Goal: Communication & Community: Answer question/provide support

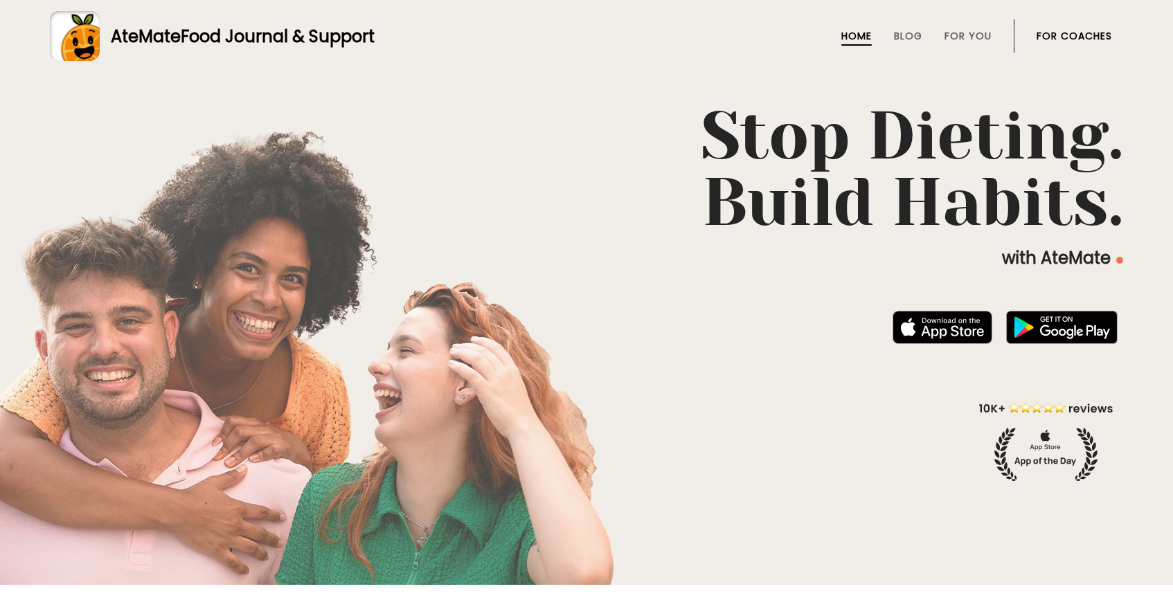
click at [1091, 35] on link "For Coaches" at bounding box center [1074, 35] width 75 height 11
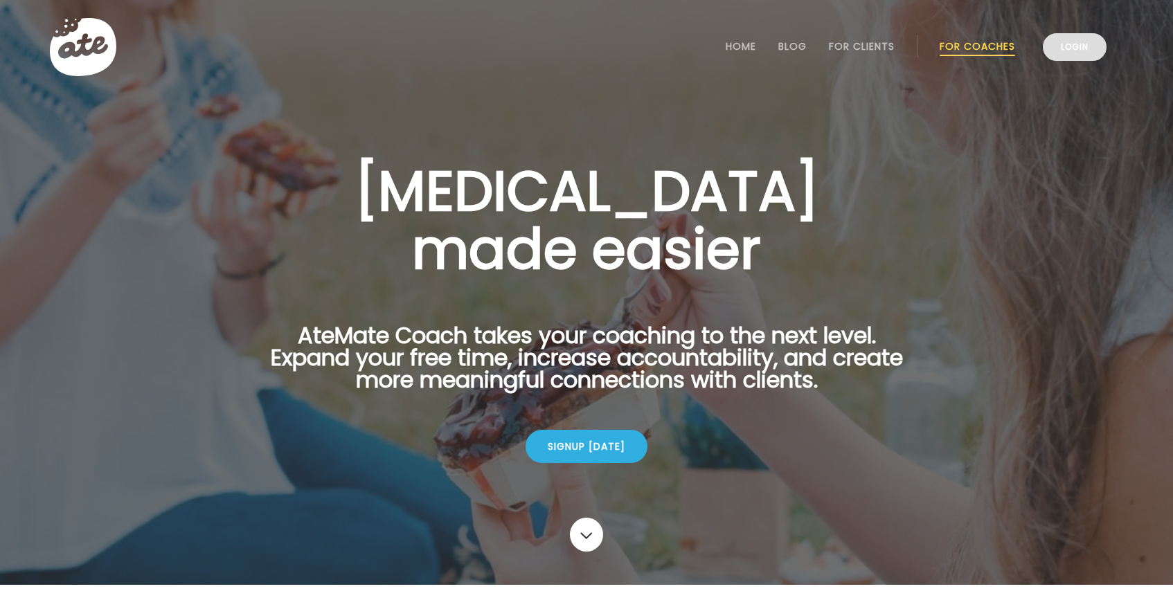
click at [1077, 46] on link "Login" at bounding box center [1075, 47] width 64 height 28
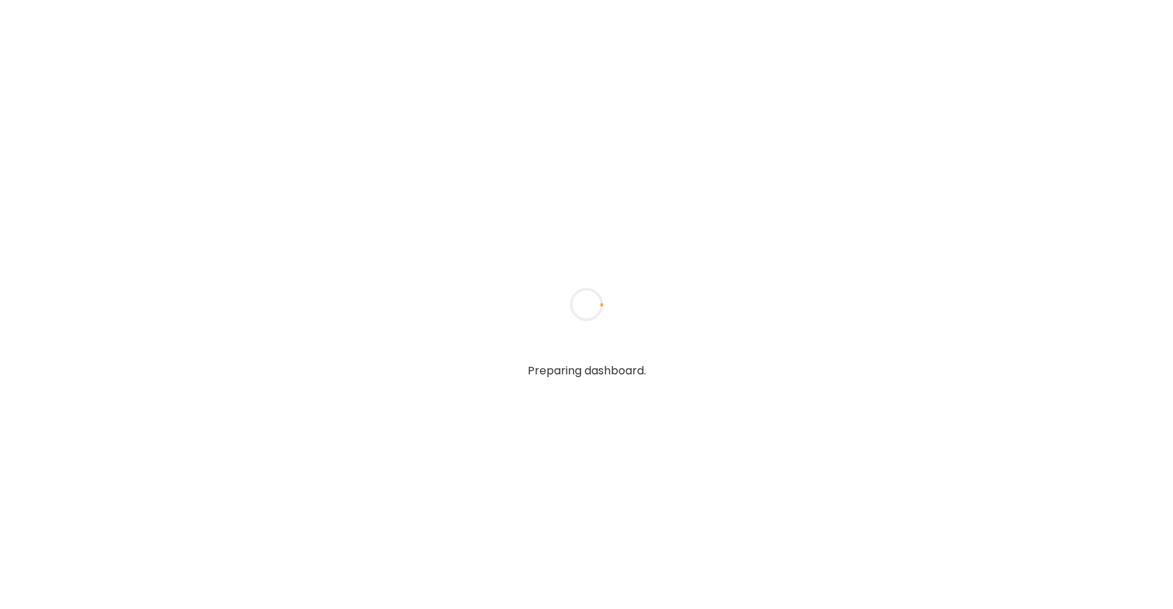
type textarea "**********"
type input "*****"
type input "**********"
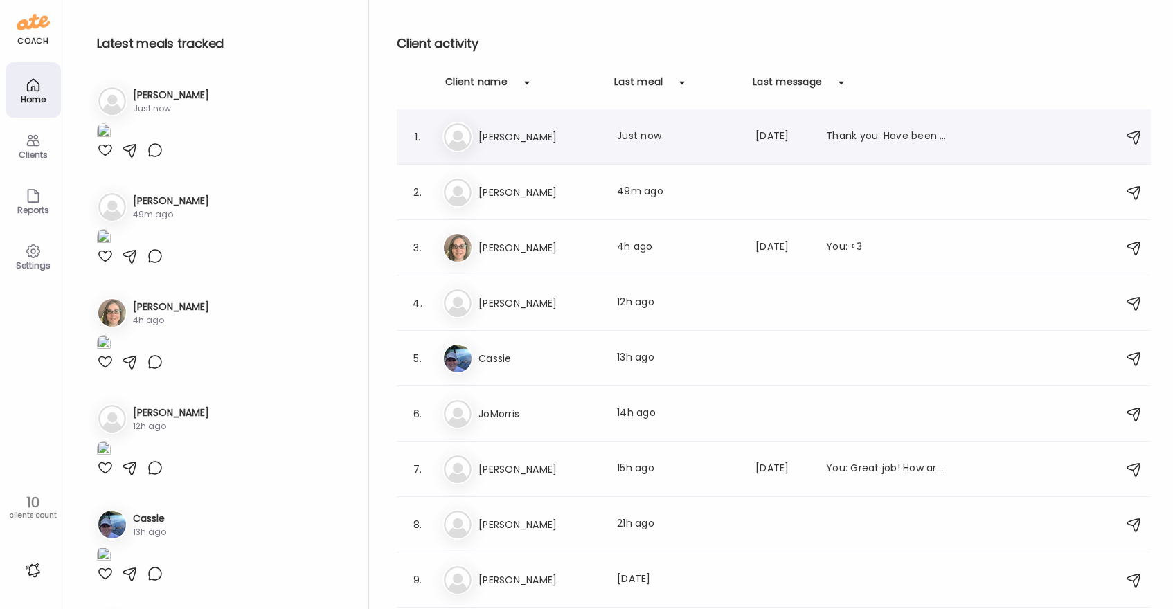
click at [615, 147] on div "Na [PERSON_NAME] Last meal: Just now Last message: [DATE] Thank you. Have been …" at bounding box center [775, 137] width 667 height 30
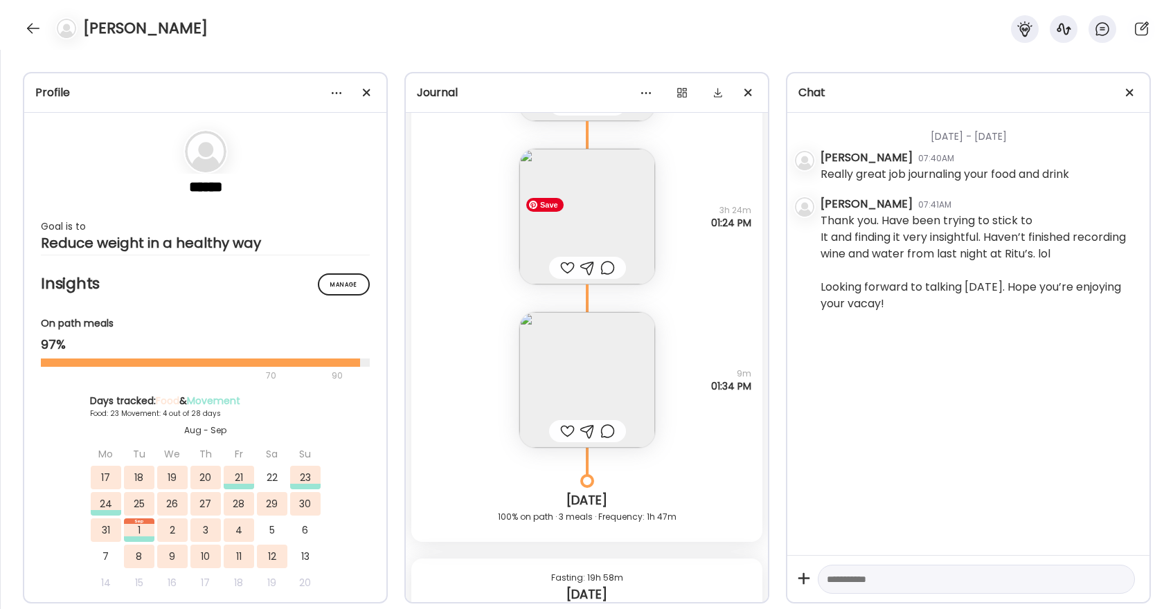
scroll to position [28823, 0]
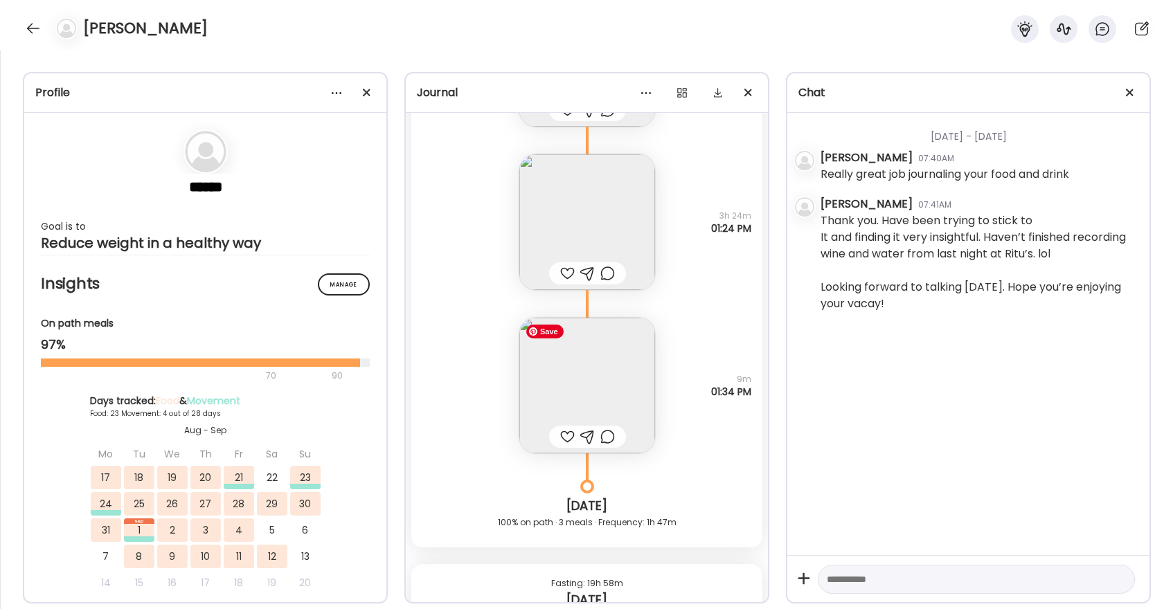
click at [603, 351] on img at bounding box center [587, 386] width 136 height 136
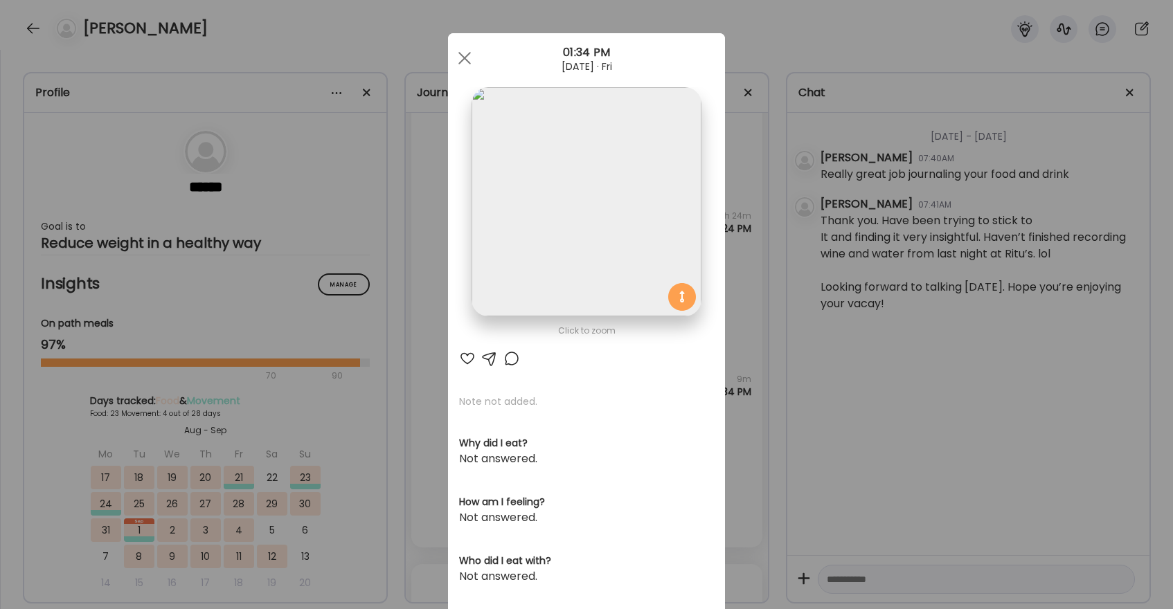
click at [466, 355] on div at bounding box center [467, 358] width 17 height 17
click at [463, 61] on div at bounding box center [465, 58] width 28 height 28
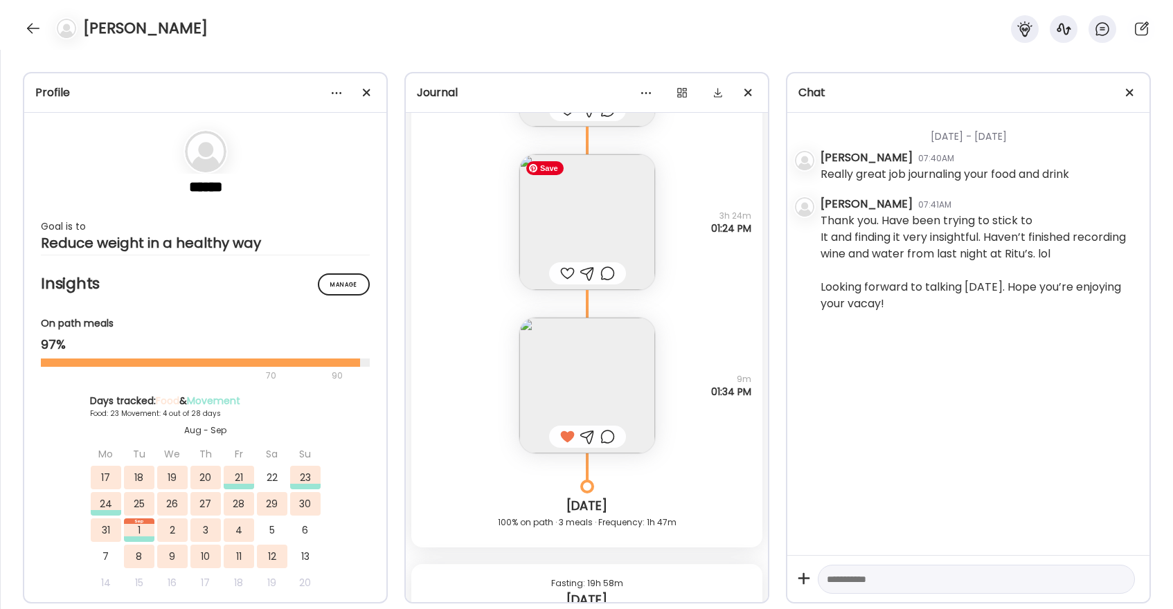
click at [588, 199] on img at bounding box center [587, 222] width 136 height 136
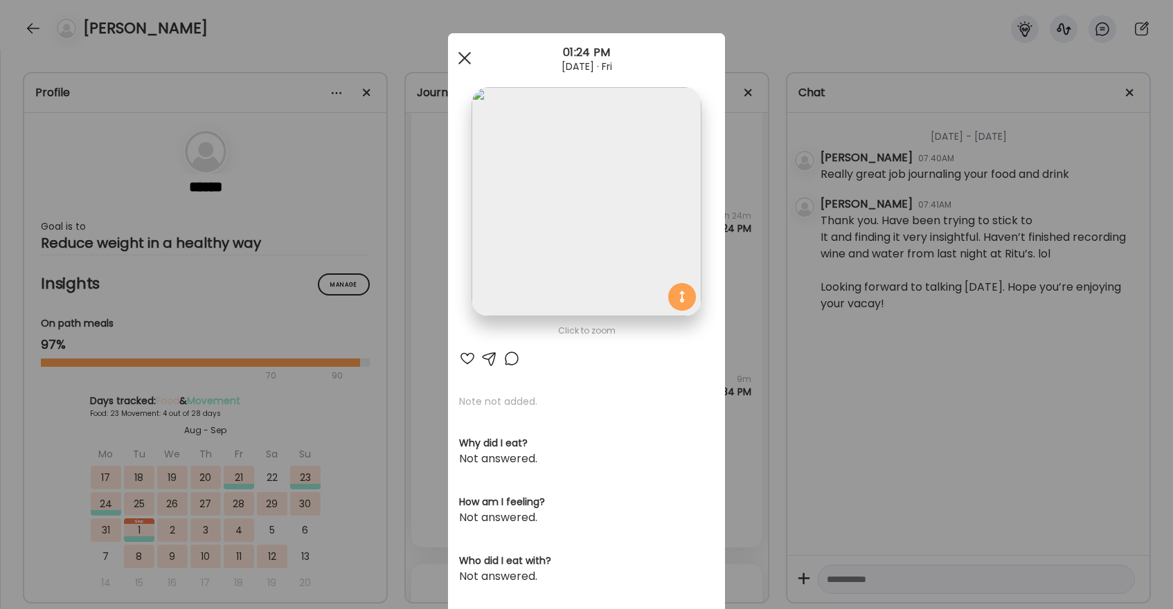
click at [459, 55] on div at bounding box center [465, 58] width 28 height 28
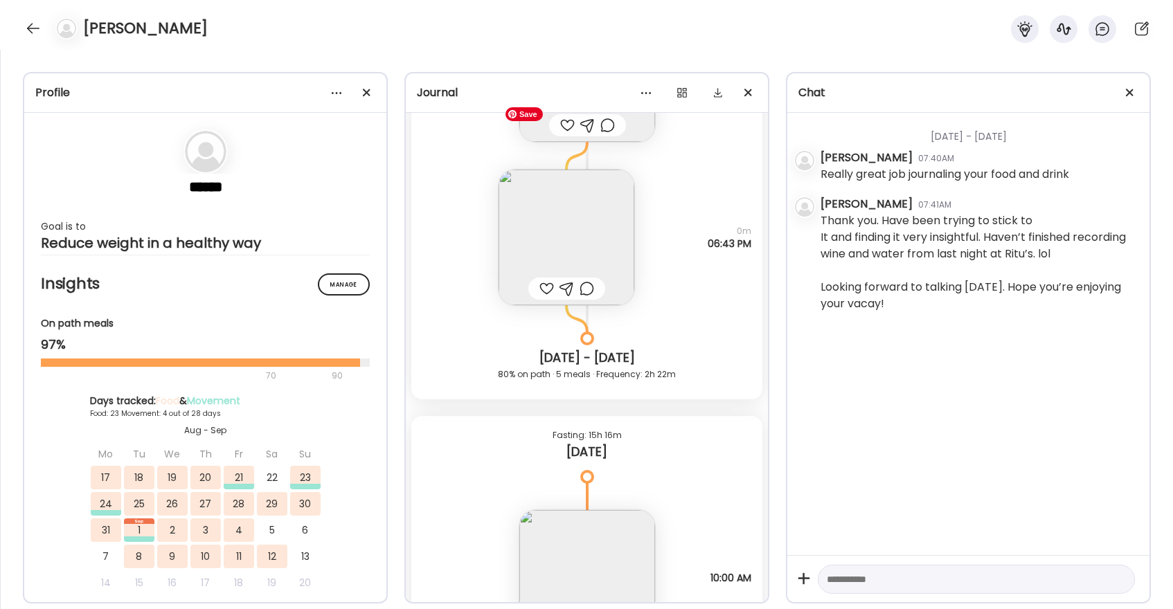
scroll to position [28299, 0]
click at [561, 225] on img at bounding box center [567, 243] width 136 height 136
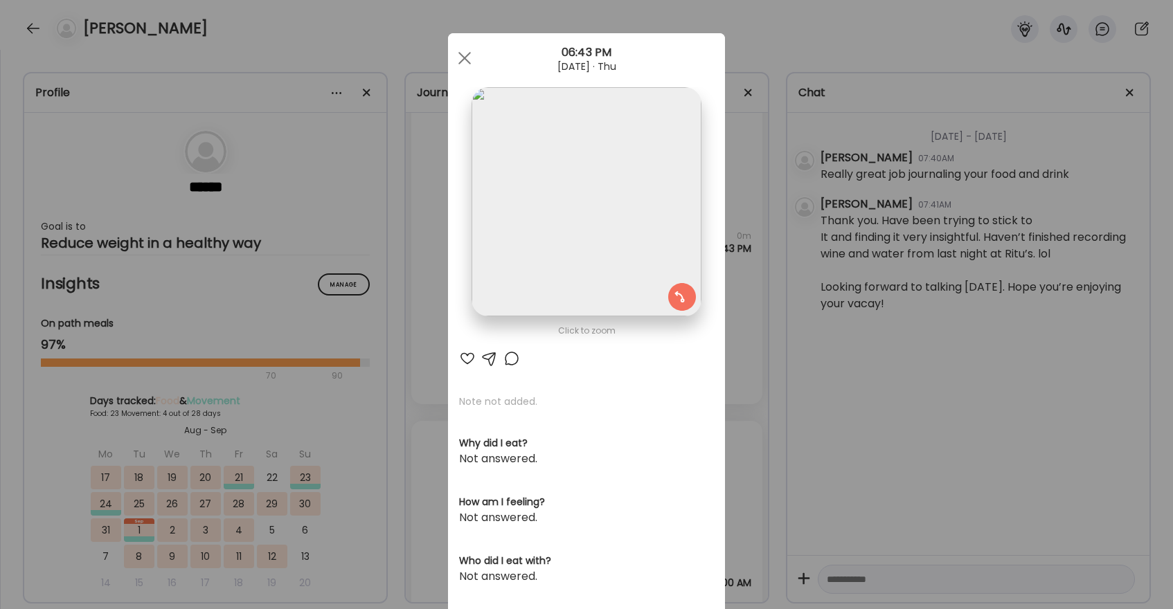
click at [515, 352] on div at bounding box center [511, 358] width 17 height 17
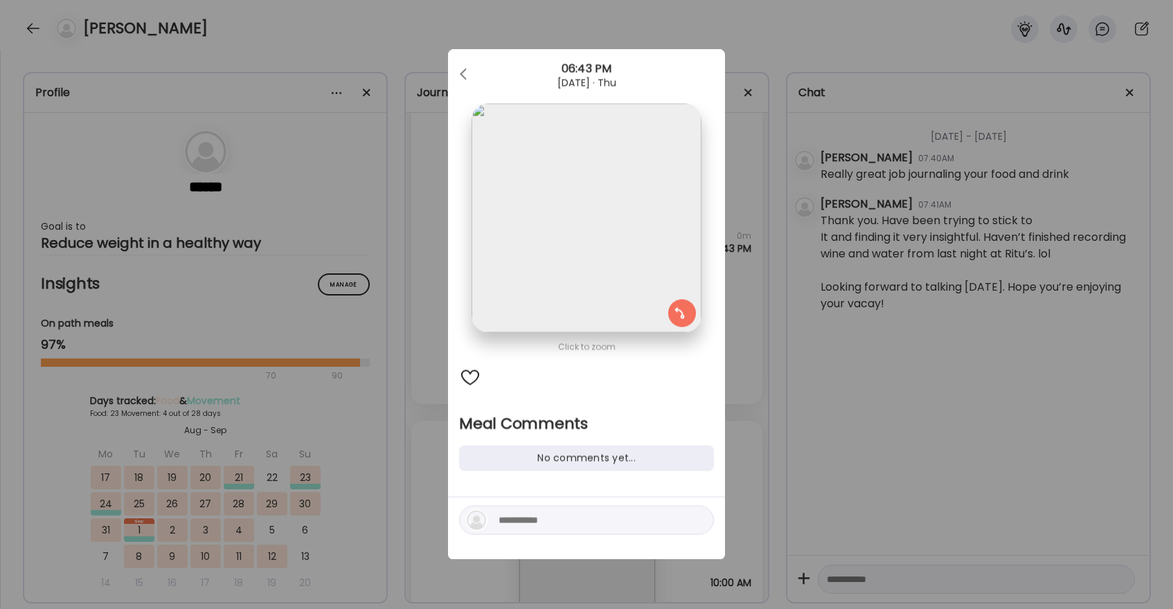
click at [532, 526] on textarea at bounding box center [592, 520] width 187 height 17
type textarea "**********"
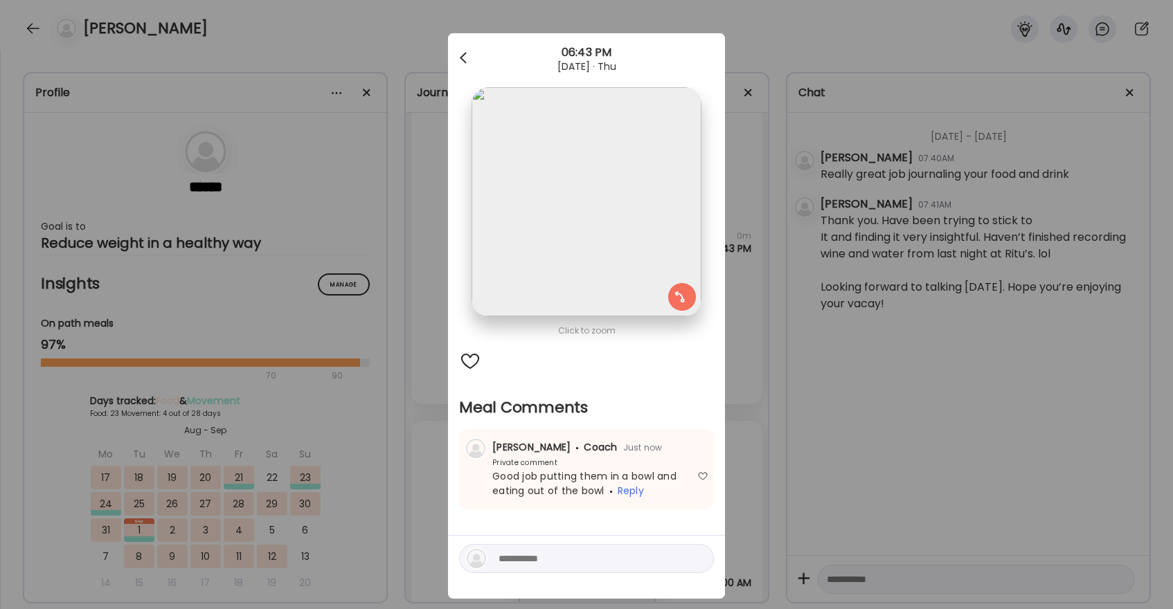
click at [465, 54] on div at bounding box center [465, 58] width 28 height 28
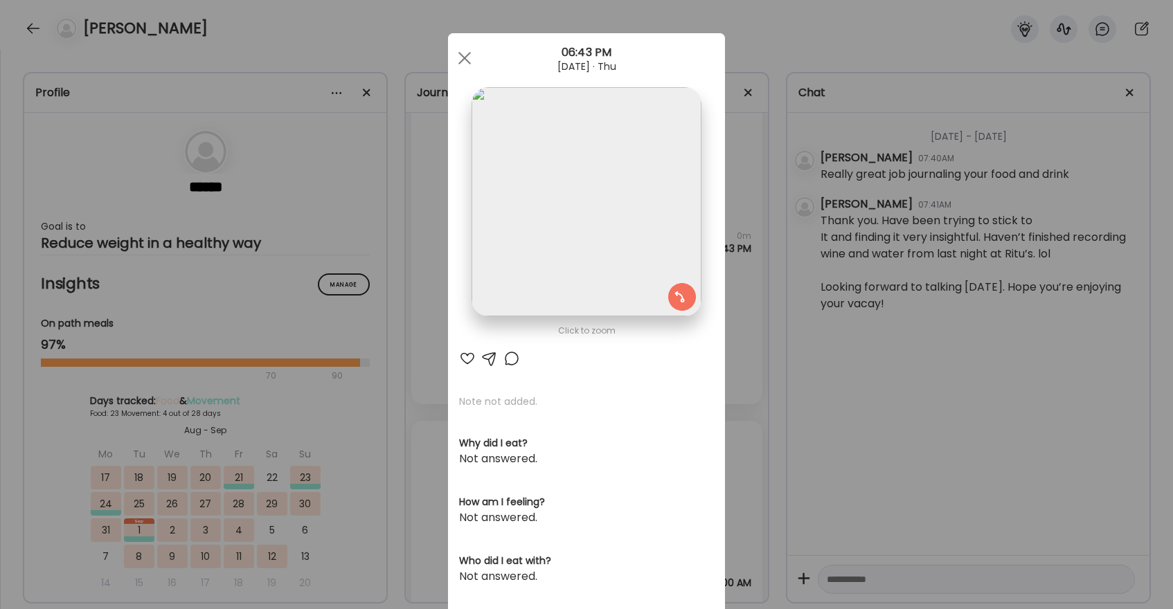
click at [465, 54] on div "Ate Coach Dashboard Wahoo! It’s official Take a moment to set up your Coach Pro…" at bounding box center [586, 470] width 277 height 874
click at [461, 55] on span at bounding box center [464, 58] width 12 height 12
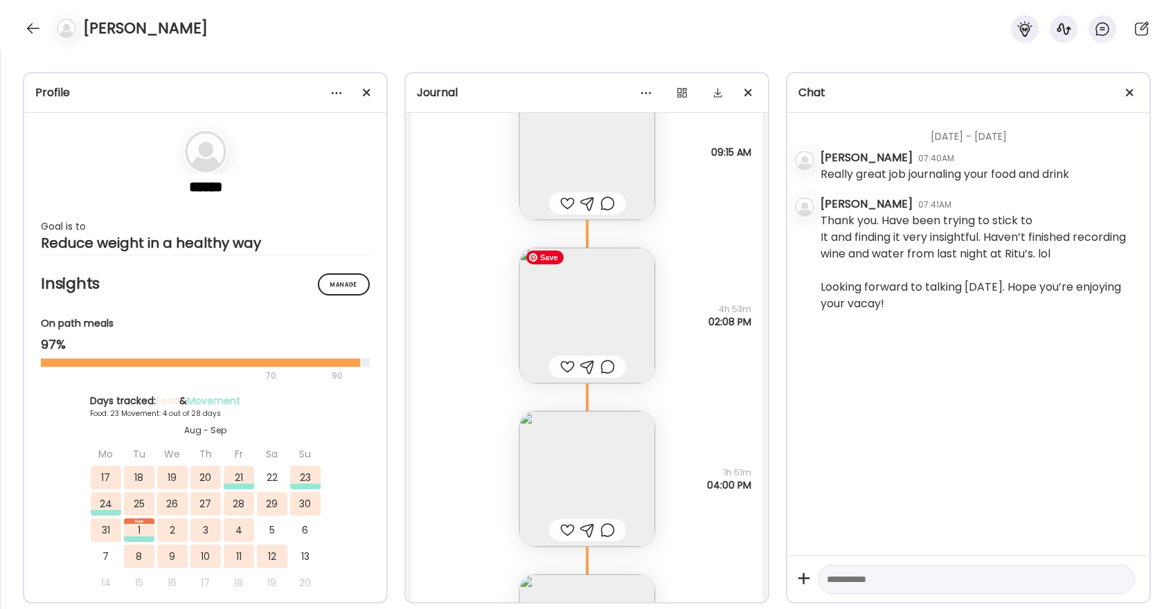
scroll to position [27733, 0]
click at [570, 209] on div at bounding box center [567, 205] width 15 height 17
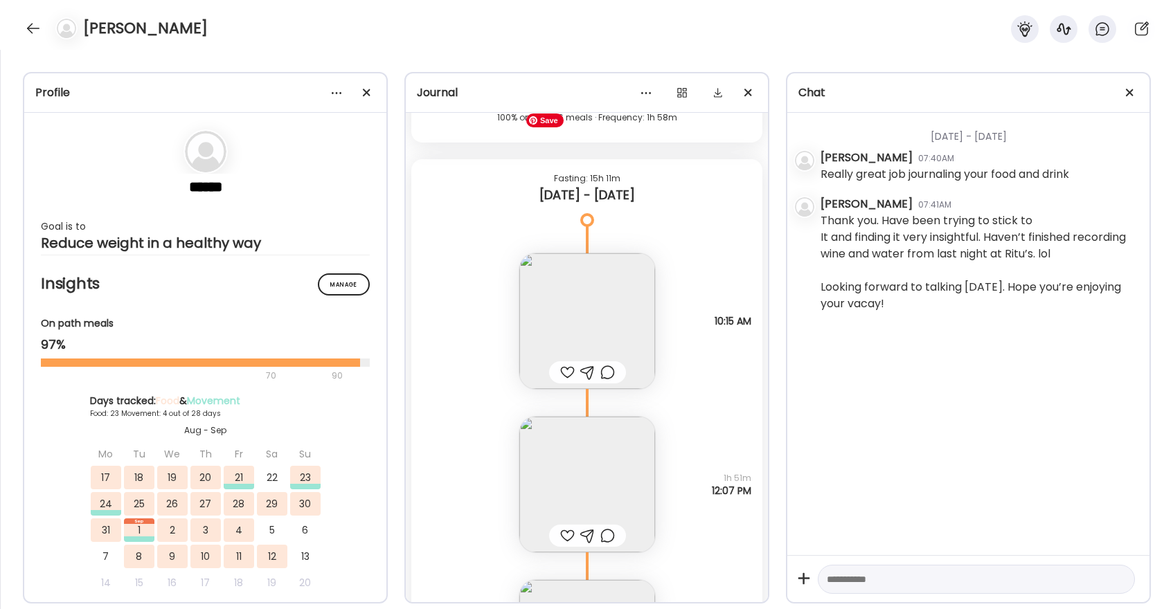
scroll to position [26222, 0]
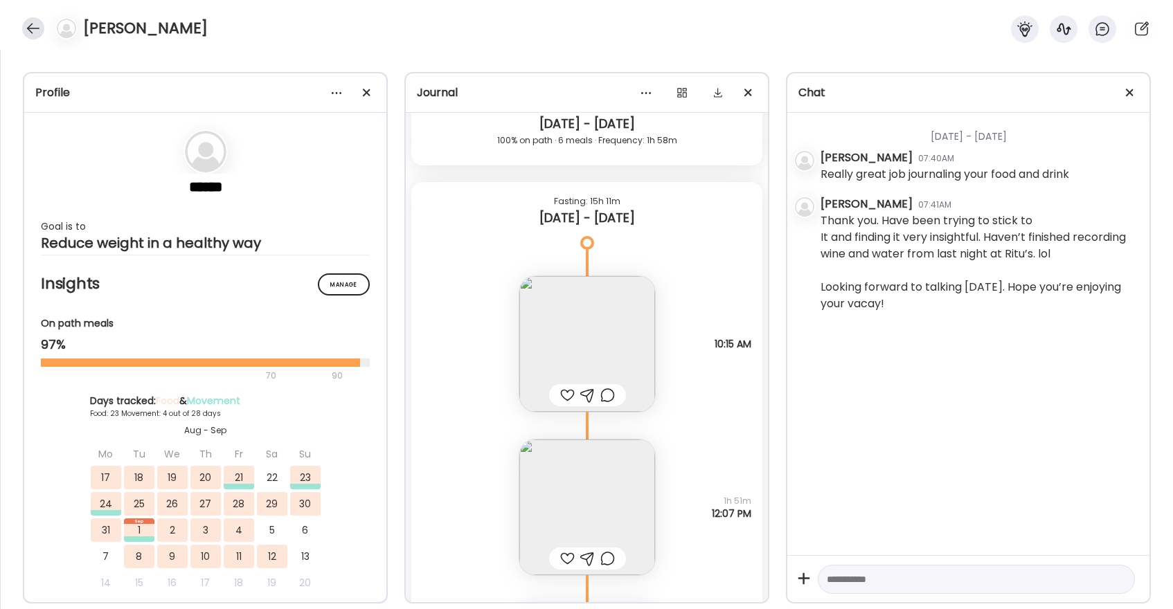
click at [39, 24] on div at bounding box center [33, 28] width 22 height 22
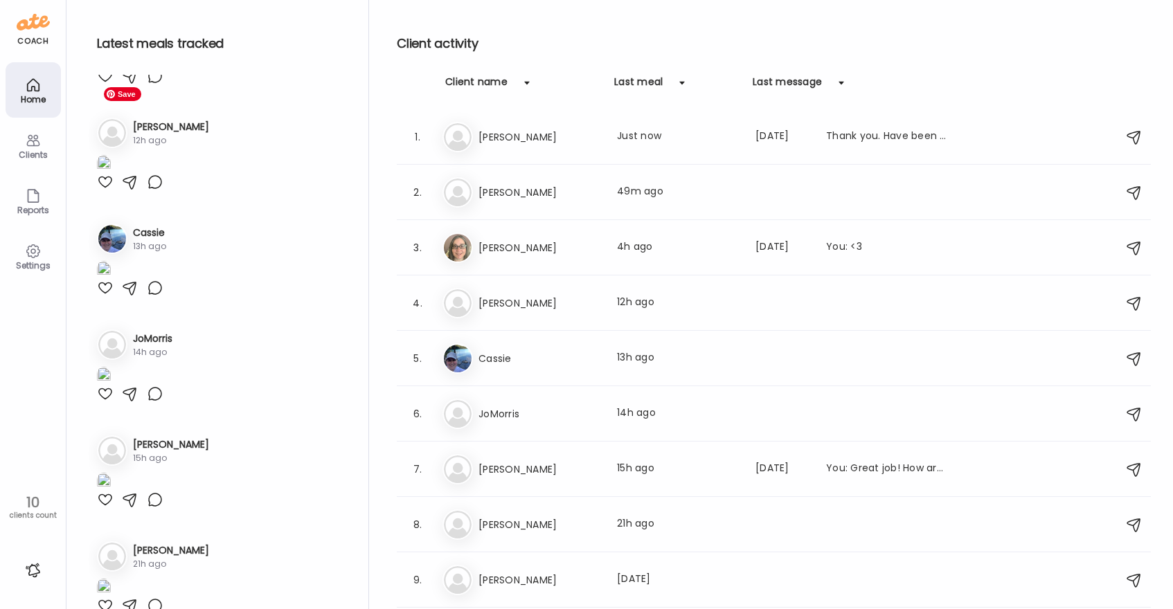
scroll to position [285, 0]
click at [535, 173] on div "2. So Sonia Last meal: 49m ago" at bounding box center [774, 192] width 754 height 55
click at [524, 209] on div "2. So Sonia Last meal: 49m ago" at bounding box center [774, 192] width 754 height 55
click at [549, 190] on h3 "Sonia" at bounding box center [539, 192] width 122 height 17
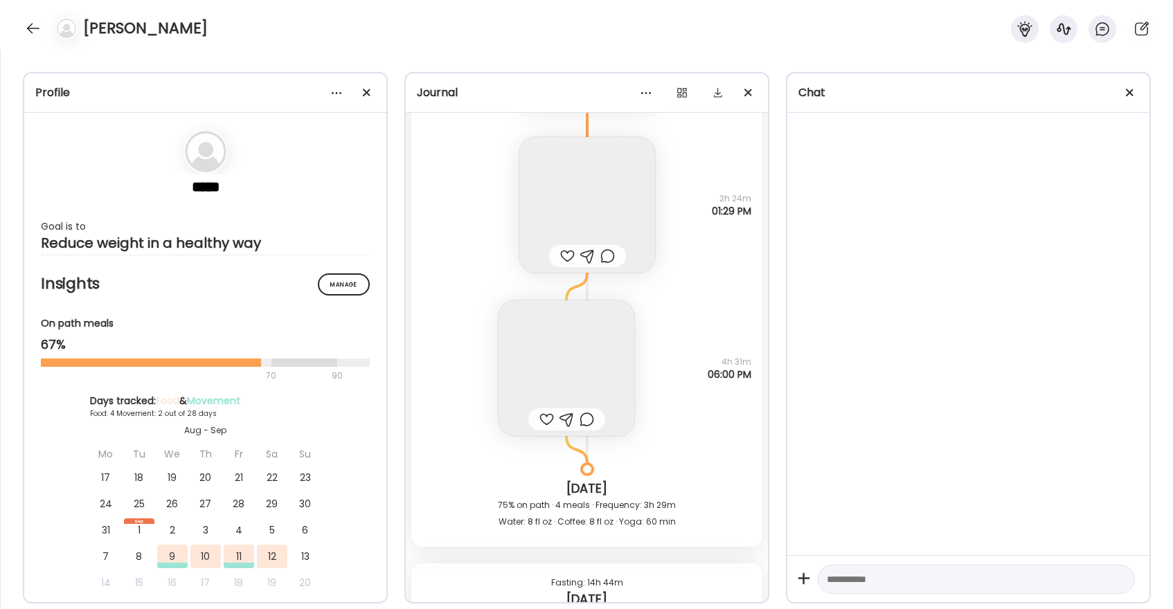
scroll to position [3970, 0]
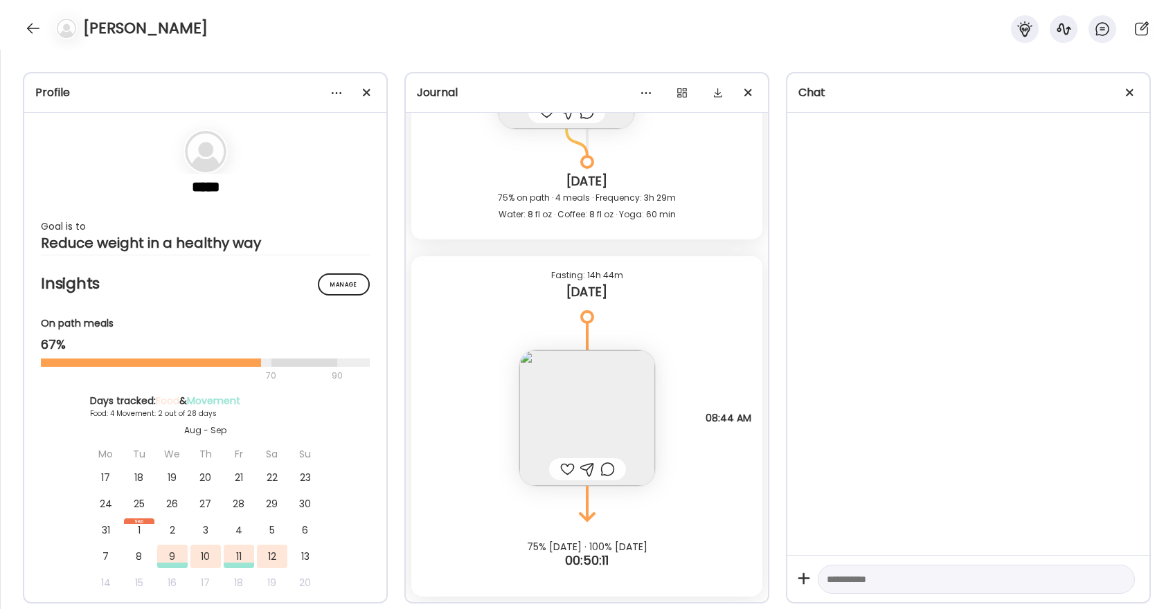
click at [566, 469] on div at bounding box center [567, 469] width 15 height 17
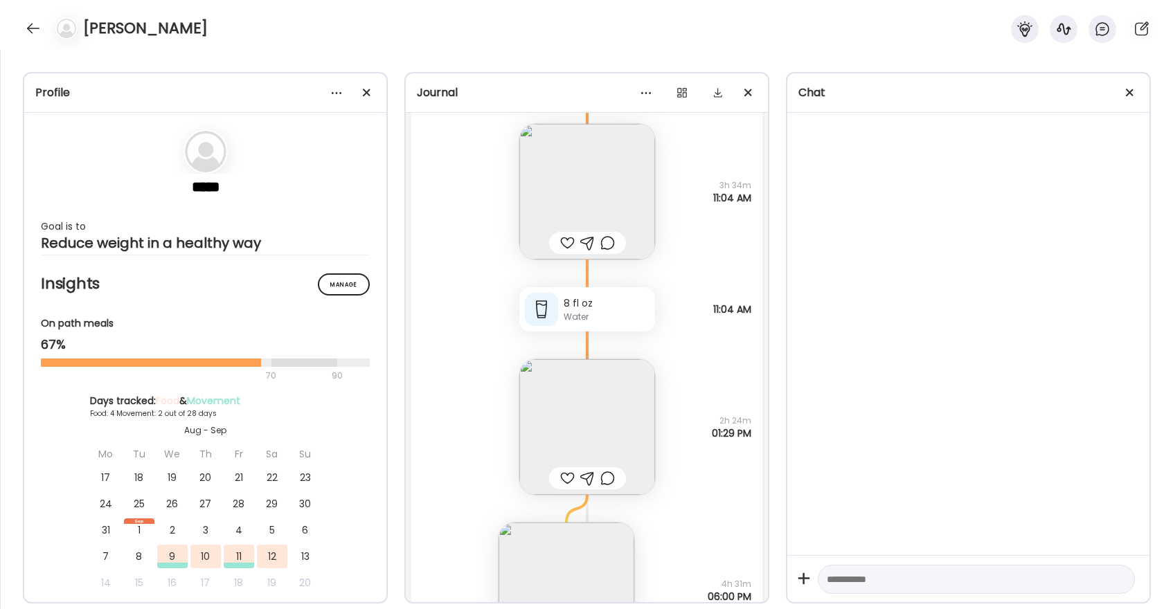
scroll to position [3437, 0]
click at [571, 249] on div at bounding box center [567, 246] width 15 height 17
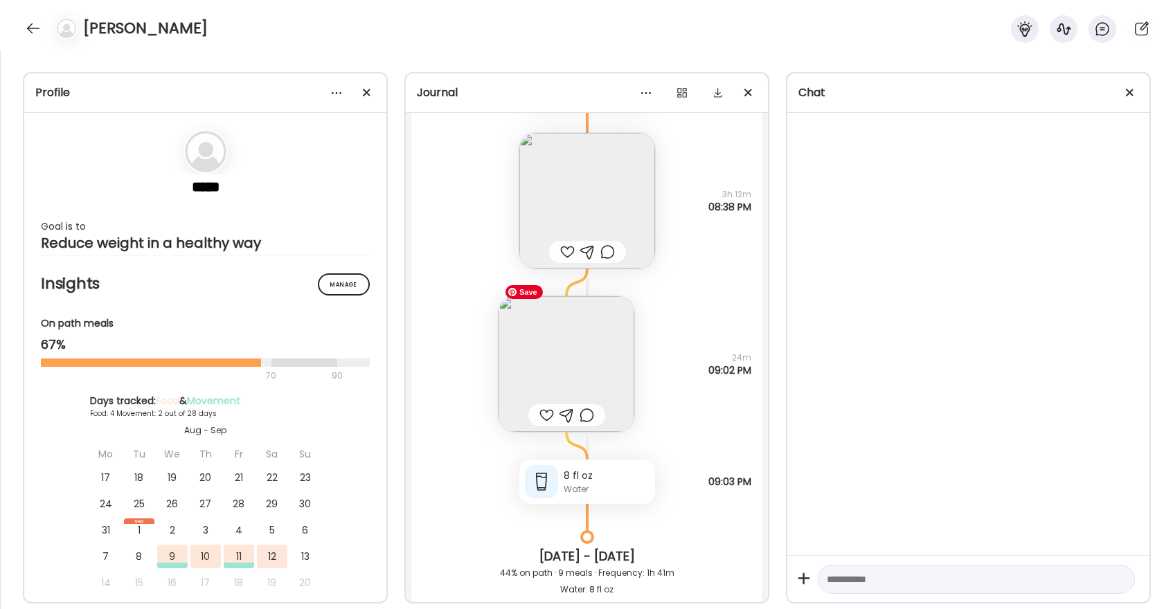
scroll to position [2467, 0]
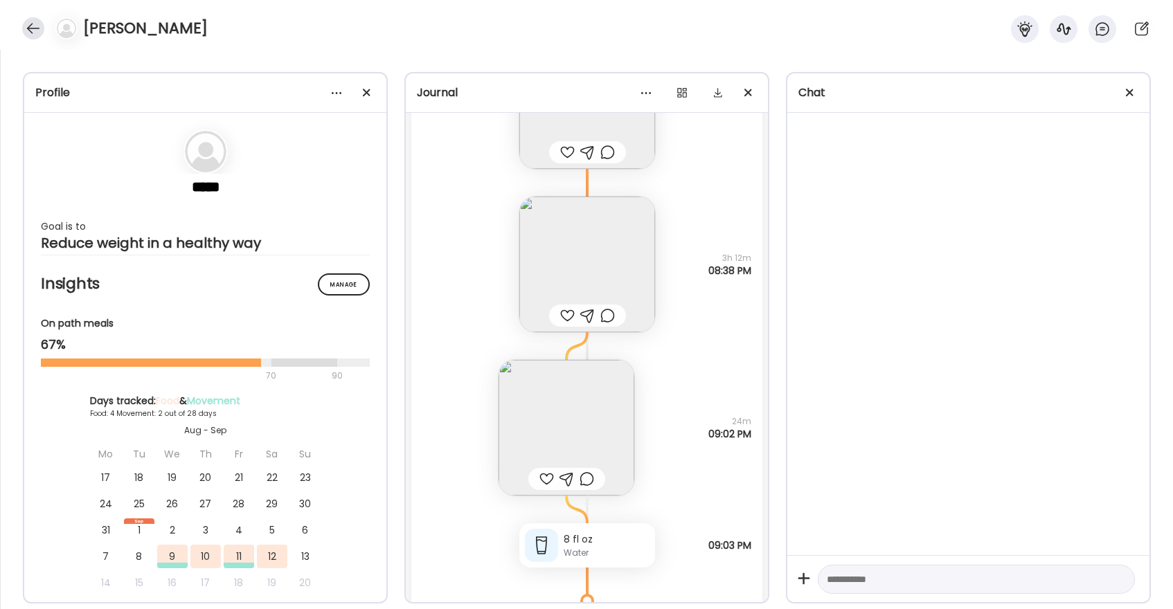
click at [33, 33] on div at bounding box center [33, 28] width 22 height 22
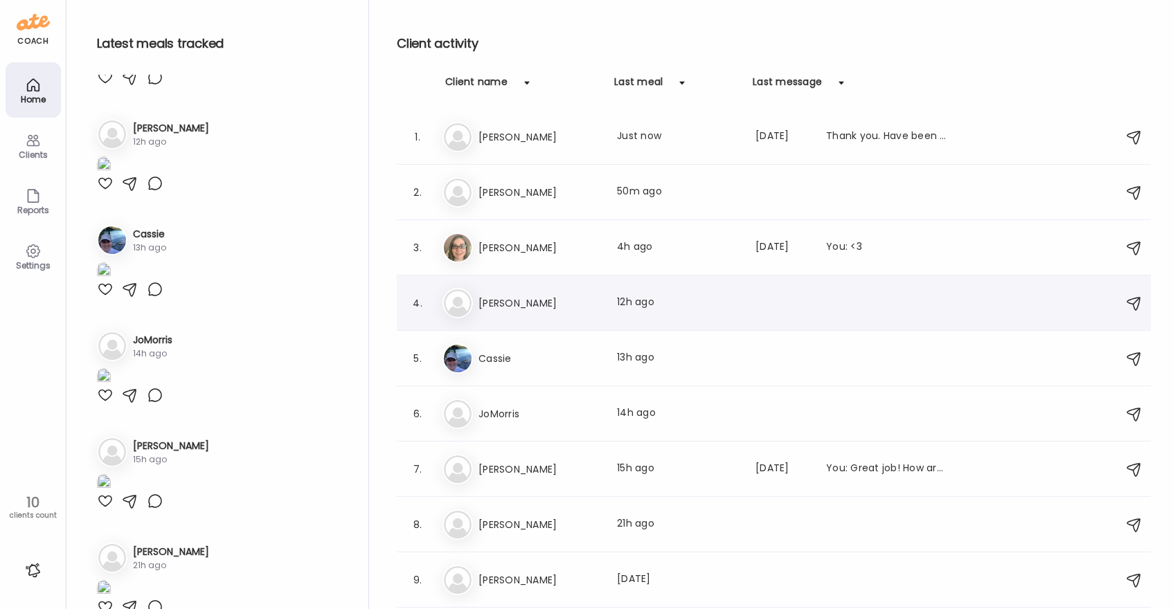
click at [519, 305] on h3 "Paula" at bounding box center [539, 303] width 122 height 17
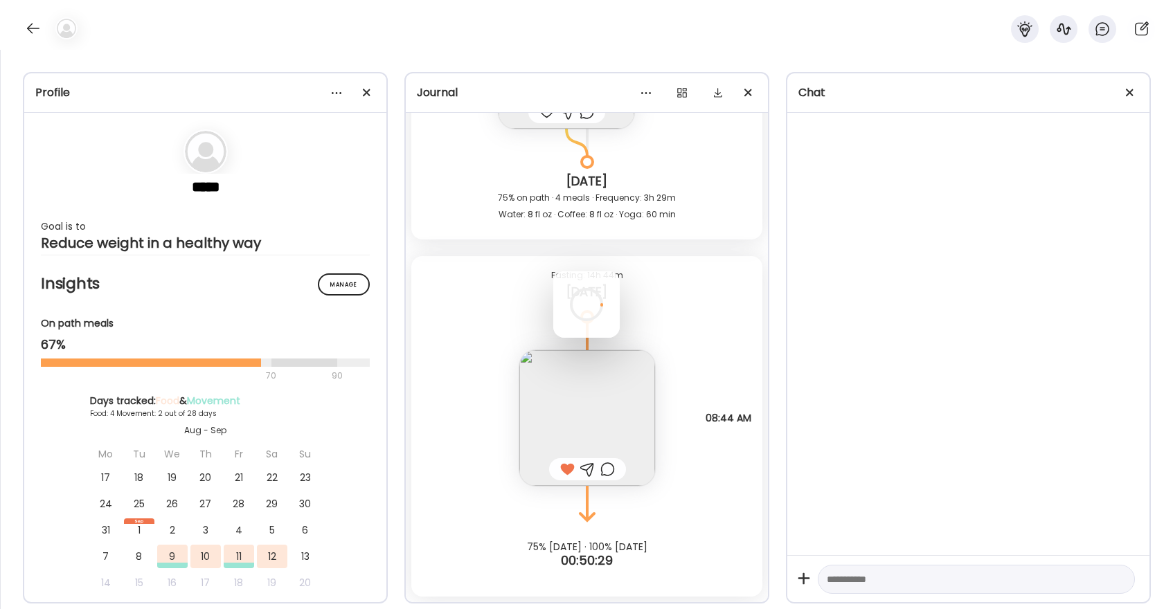
scroll to position [6100, 0]
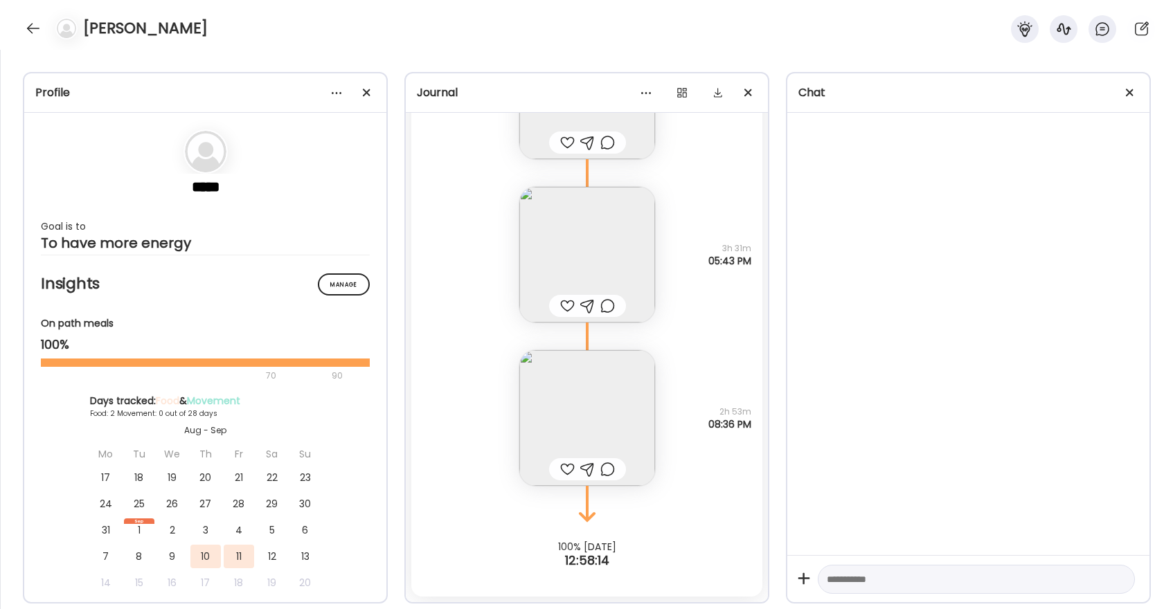
click at [569, 471] on div at bounding box center [567, 469] width 15 height 17
click at [567, 305] on div at bounding box center [567, 306] width 15 height 17
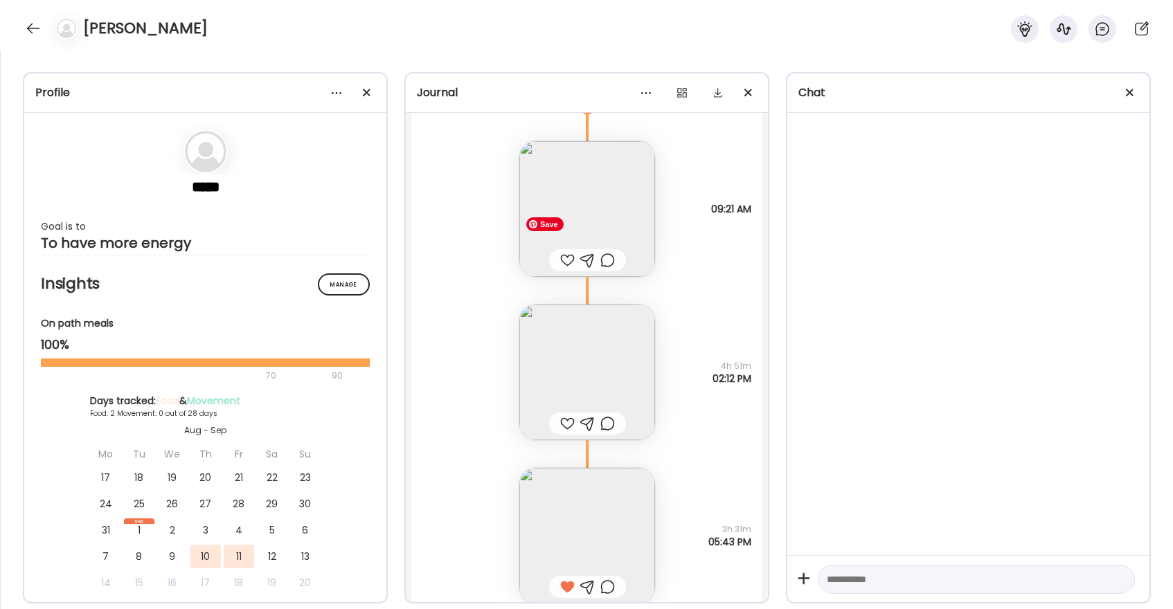
scroll to position [7490, 0]
click at [638, 232] on img at bounding box center [587, 213] width 136 height 136
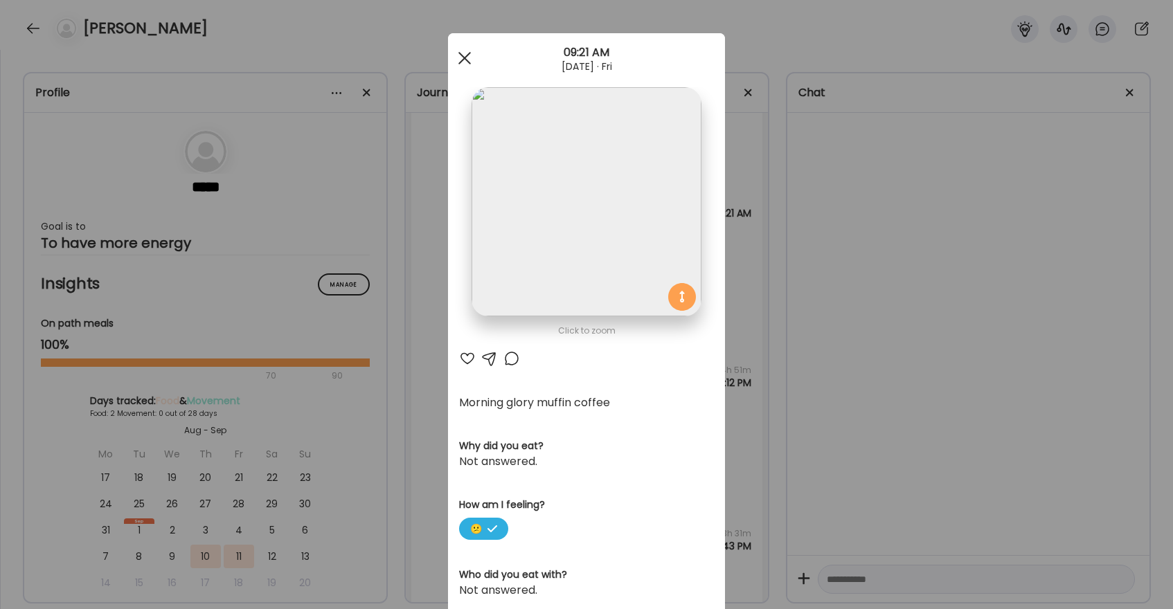
click at [463, 52] on div at bounding box center [465, 58] width 28 height 28
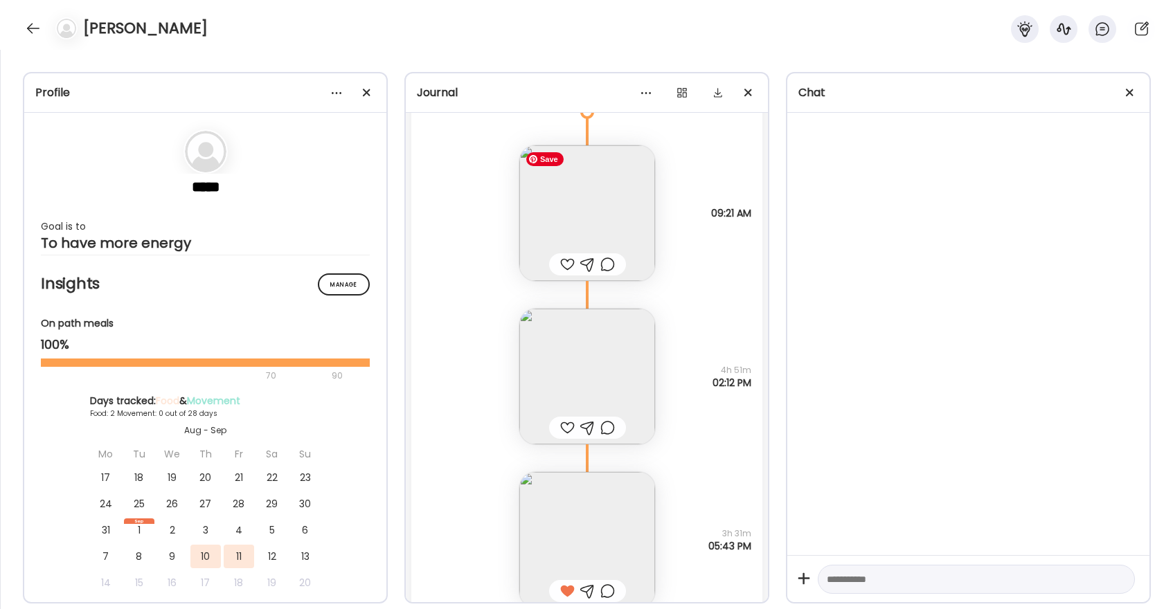
click at [569, 262] on div at bounding box center [567, 264] width 15 height 17
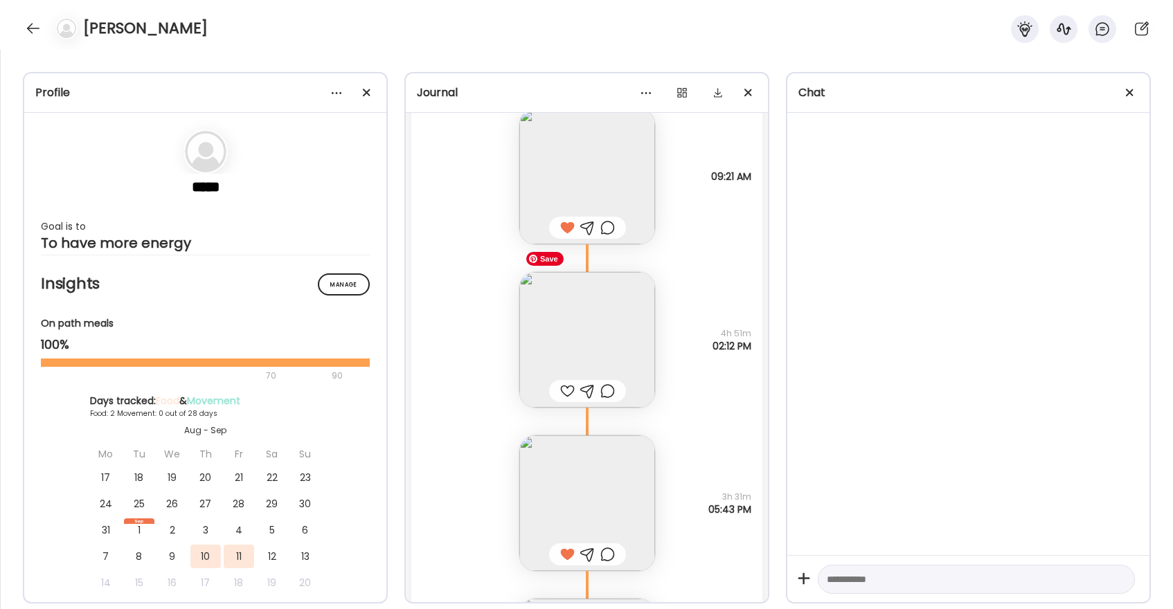
scroll to position [7535, 0]
click at [574, 316] on img at bounding box center [587, 333] width 136 height 136
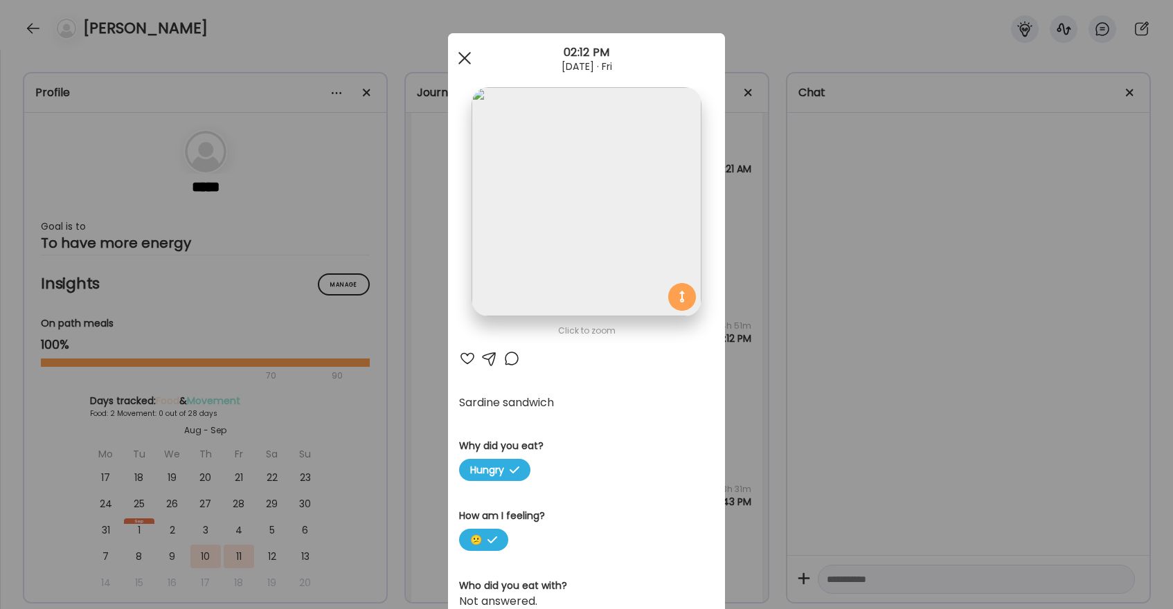
click at [469, 54] on div at bounding box center [465, 58] width 28 height 28
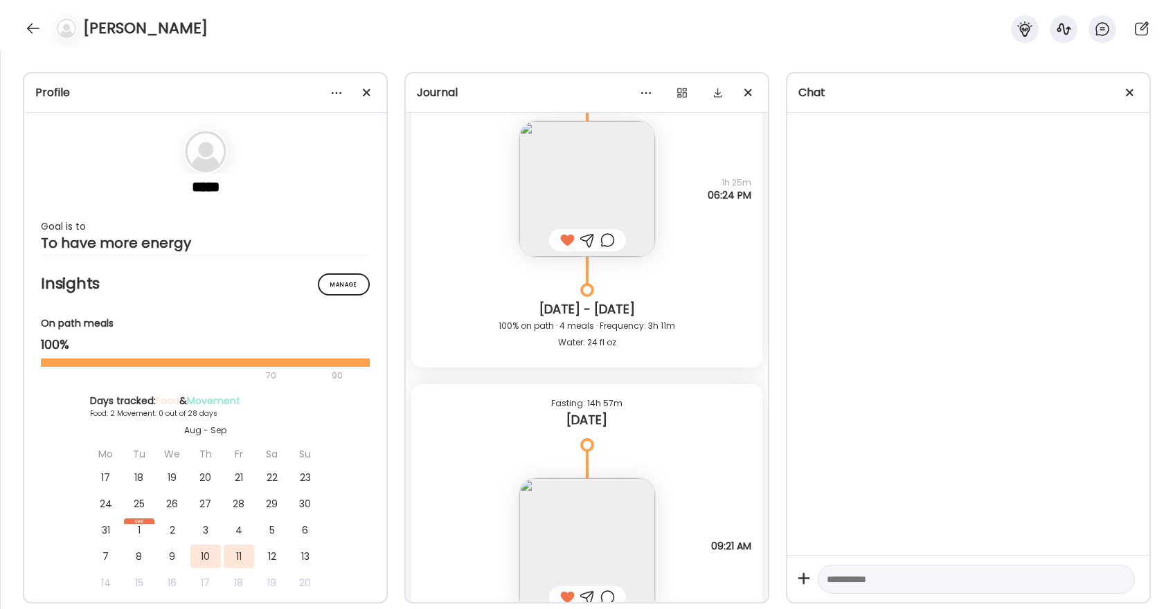
scroll to position [7142, 0]
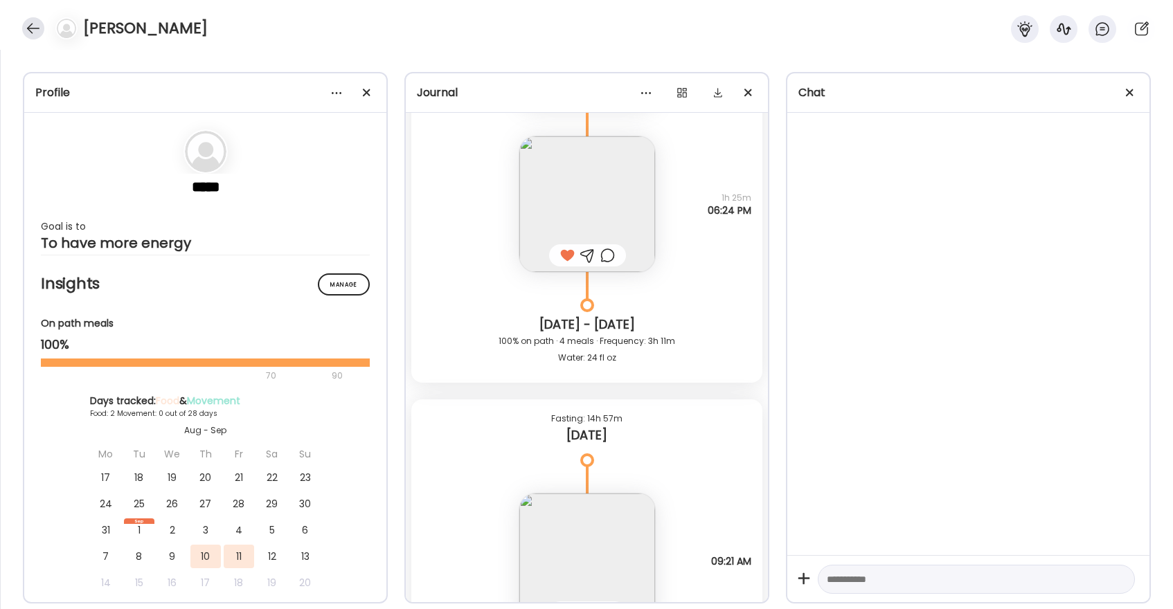
click at [39, 23] on div at bounding box center [33, 28] width 22 height 22
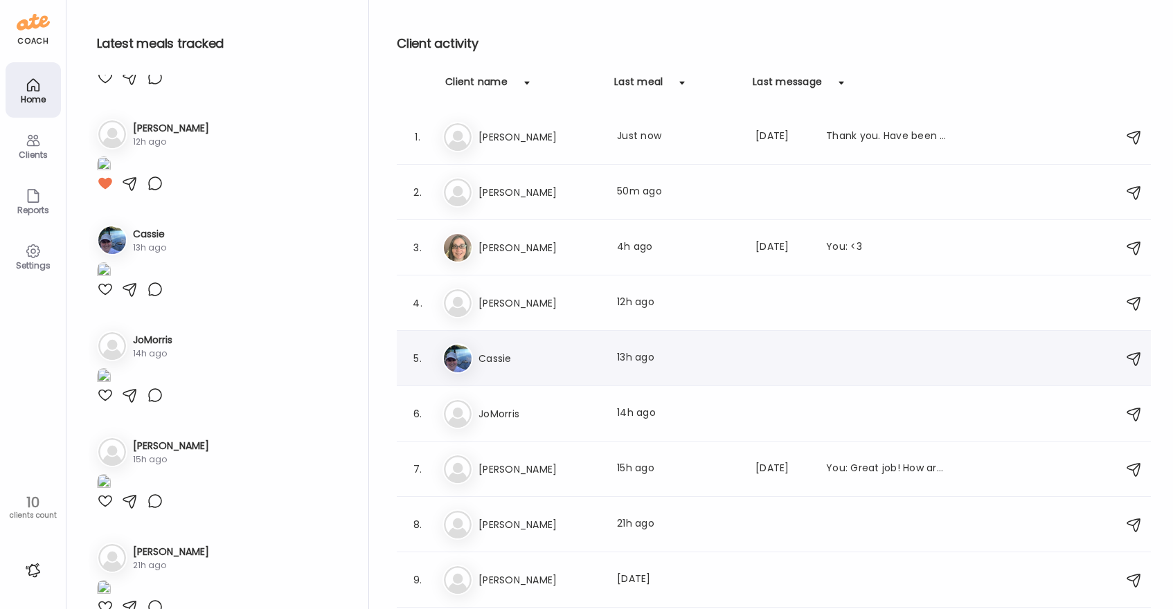
click at [560, 359] on h3 "Cassie" at bounding box center [539, 358] width 122 height 17
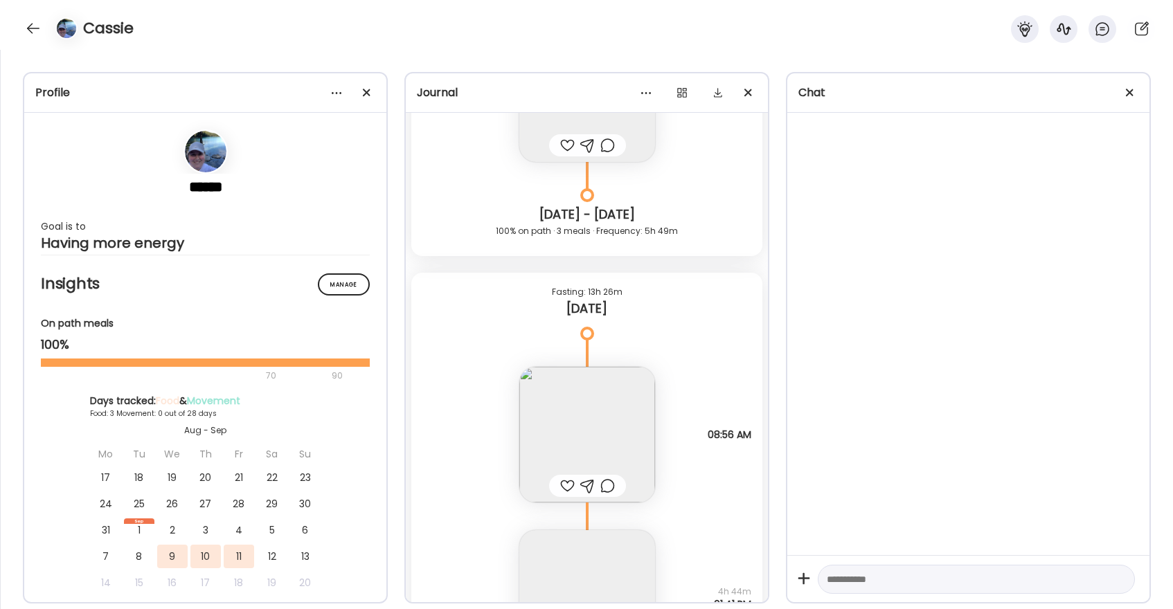
scroll to position [4873, 0]
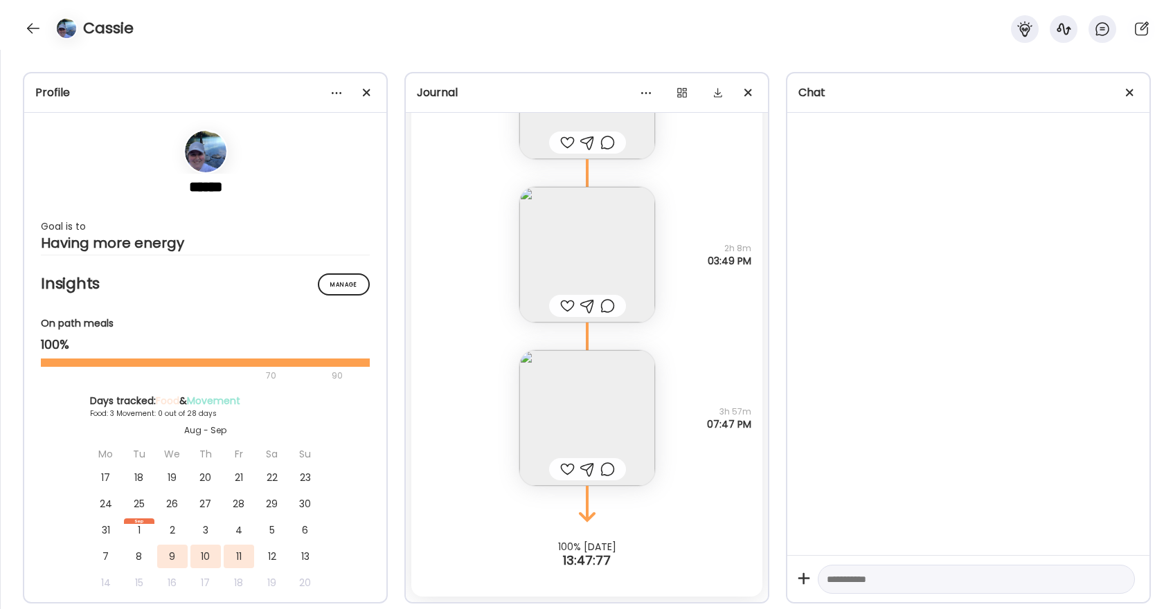
click at [593, 397] on img at bounding box center [587, 418] width 136 height 136
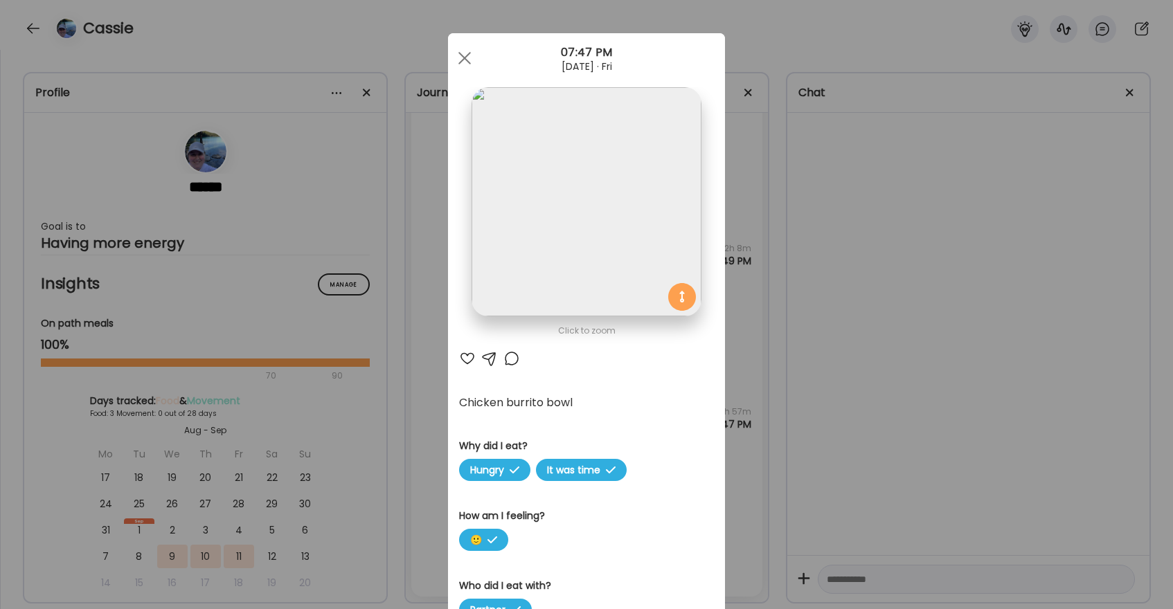
click at [471, 361] on div at bounding box center [467, 358] width 17 height 17
click at [514, 360] on div at bounding box center [511, 358] width 17 height 17
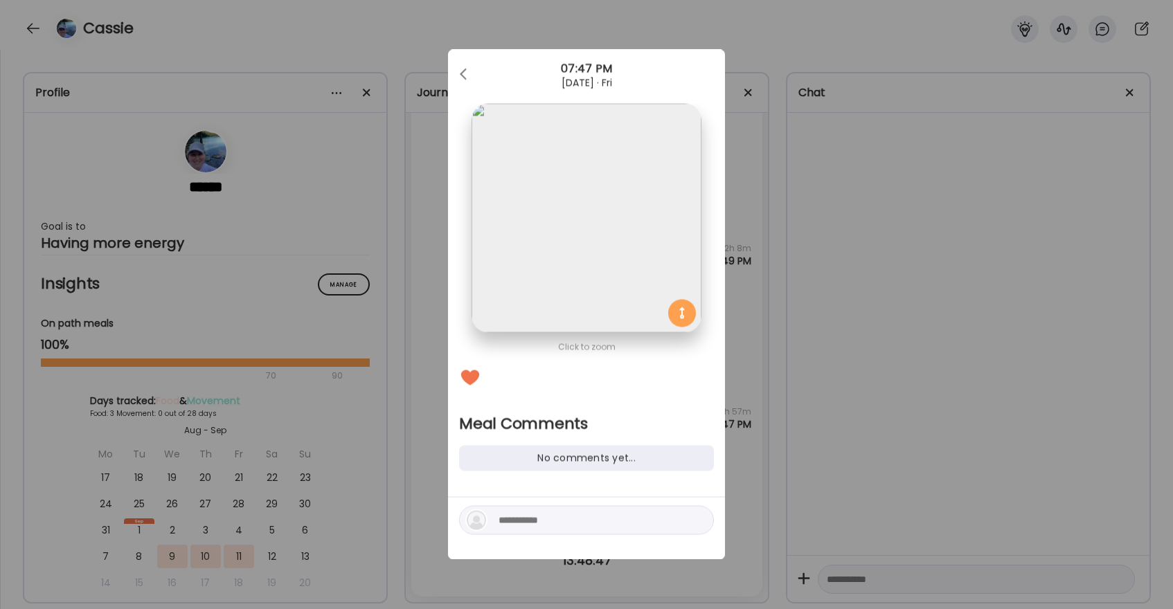
click at [550, 516] on textarea at bounding box center [592, 520] width 187 height 17
type textarea "**********"
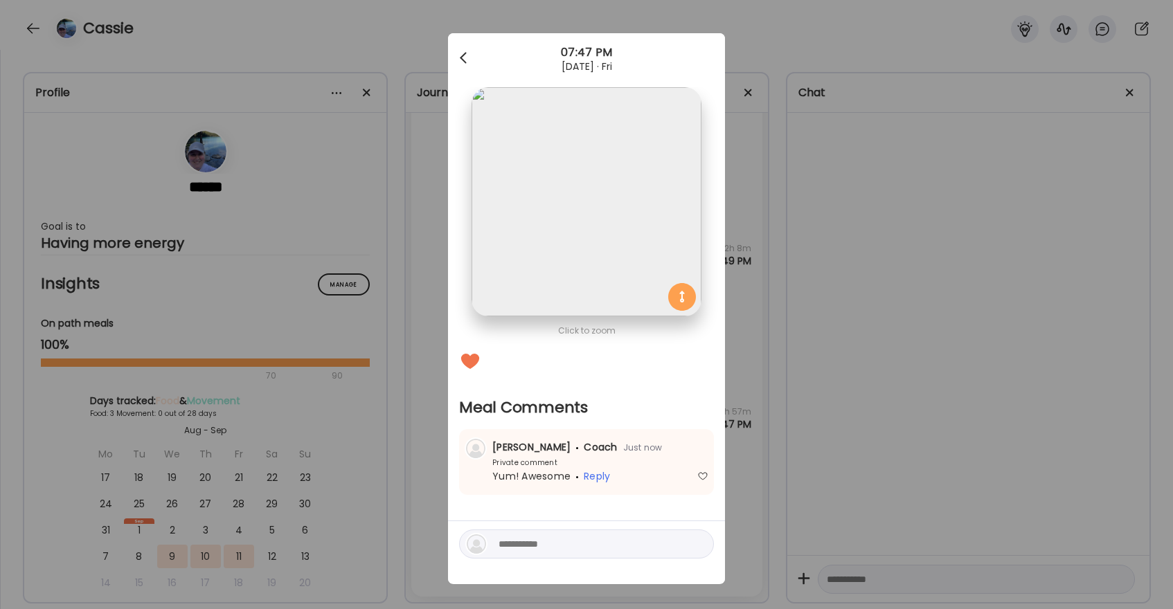
click at [467, 48] on div at bounding box center [465, 58] width 28 height 28
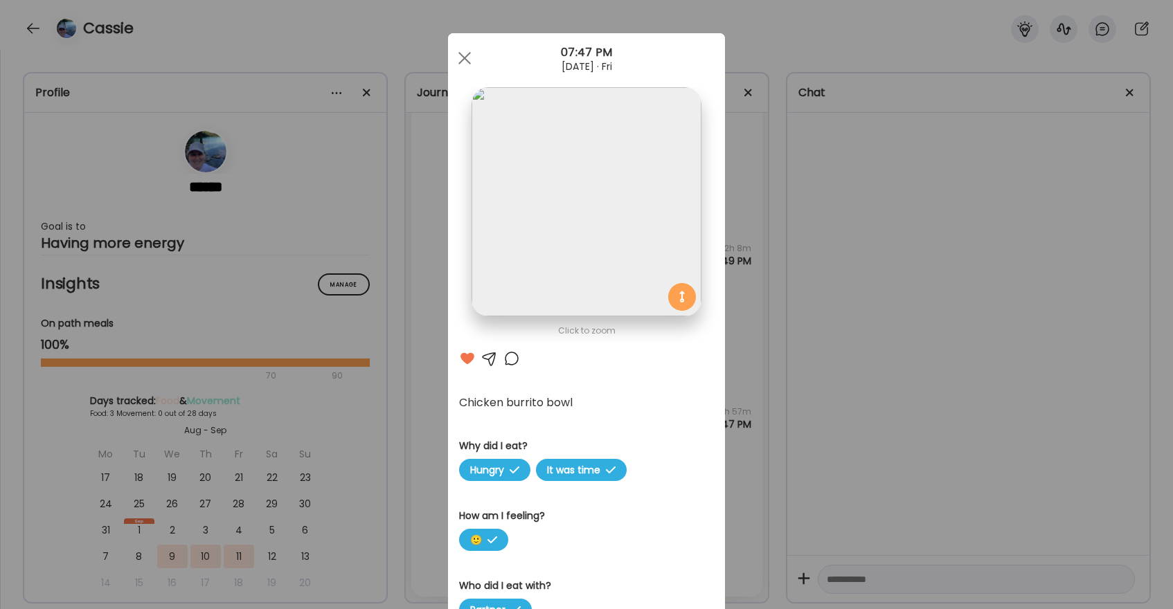
click at [467, 48] on div at bounding box center [465, 58] width 28 height 28
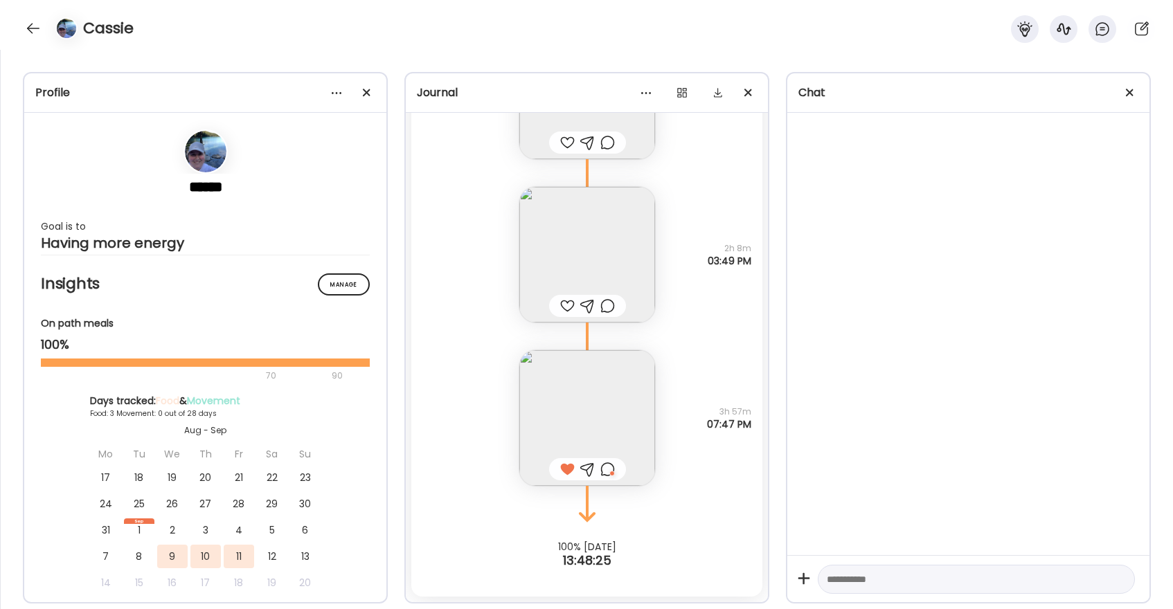
click at [566, 305] on div at bounding box center [567, 306] width 15 height 17
click at [596, 269] on img at bounding box center [587, 255] width 136 height 136
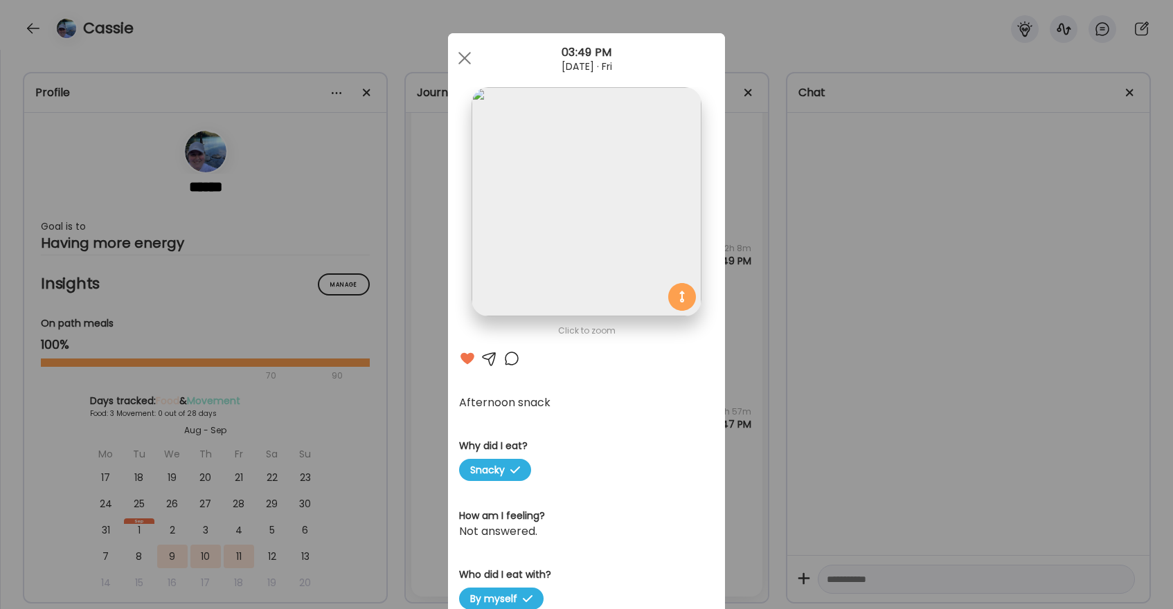
click at [510, 360] on div at bounding box center [511, 358] width 17 height 17
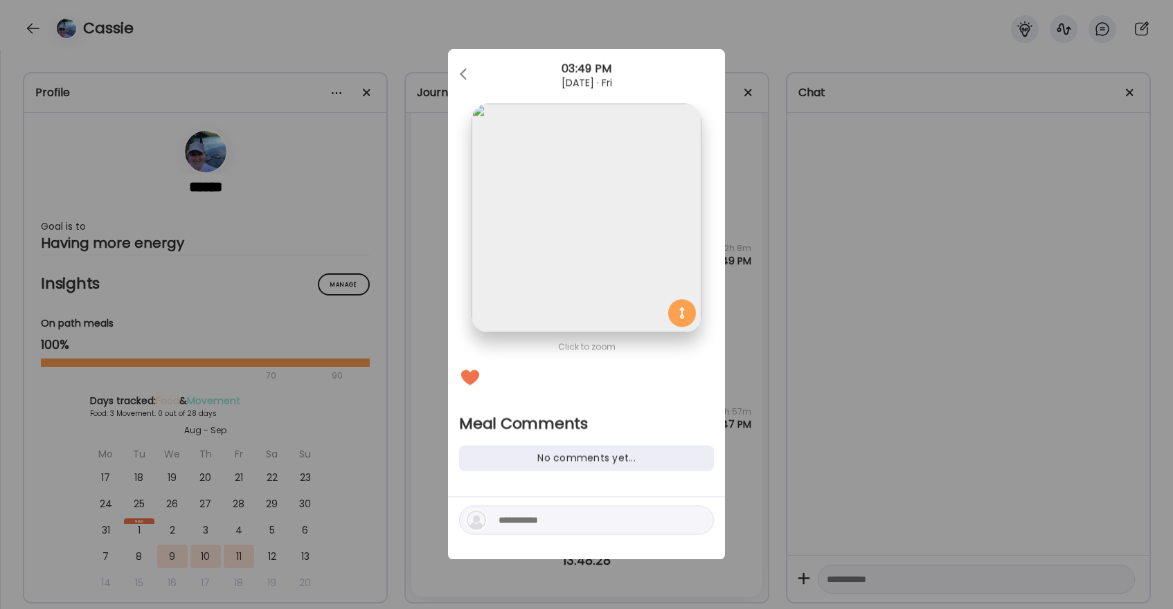
click at [516, 521] on textarea at bounding box center [592, 520] width 187 height 17
type textarea "*********"
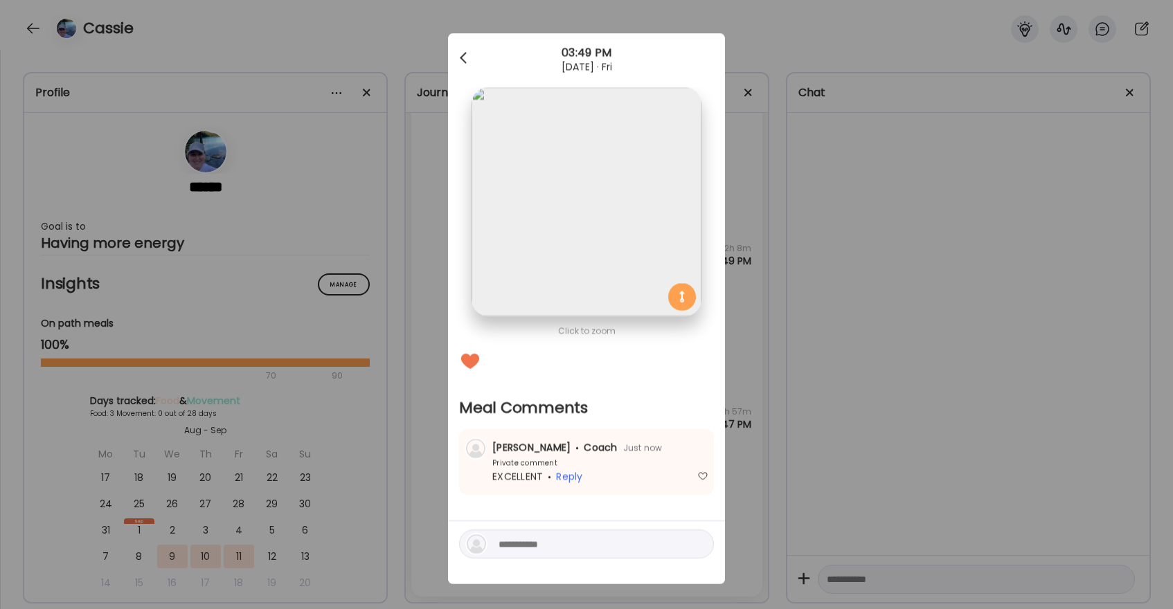
click at [465, 54] on span at bounding box center [463, 55] width 7 height 7
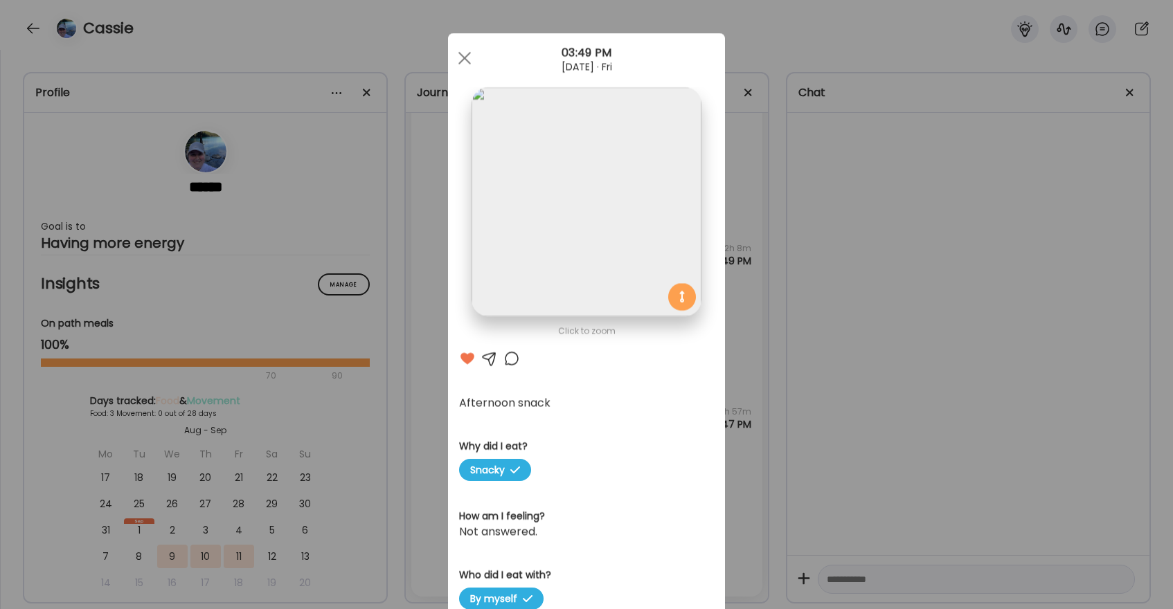
click at [465, 54] on div at bounding box center [465, 58] width 28 height 28
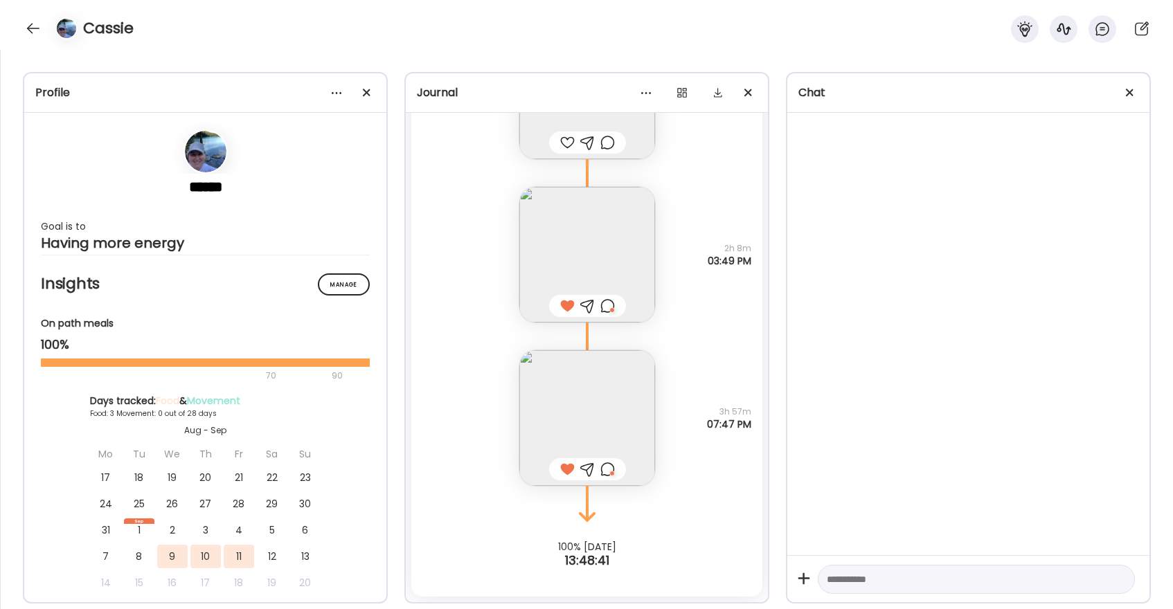
click at [42, 37] on div "Cassie" at bounding box center [586, 25] width 1173 height 50
click at [38, 28] on div at bounding box center [33, 28] width 22 height 22
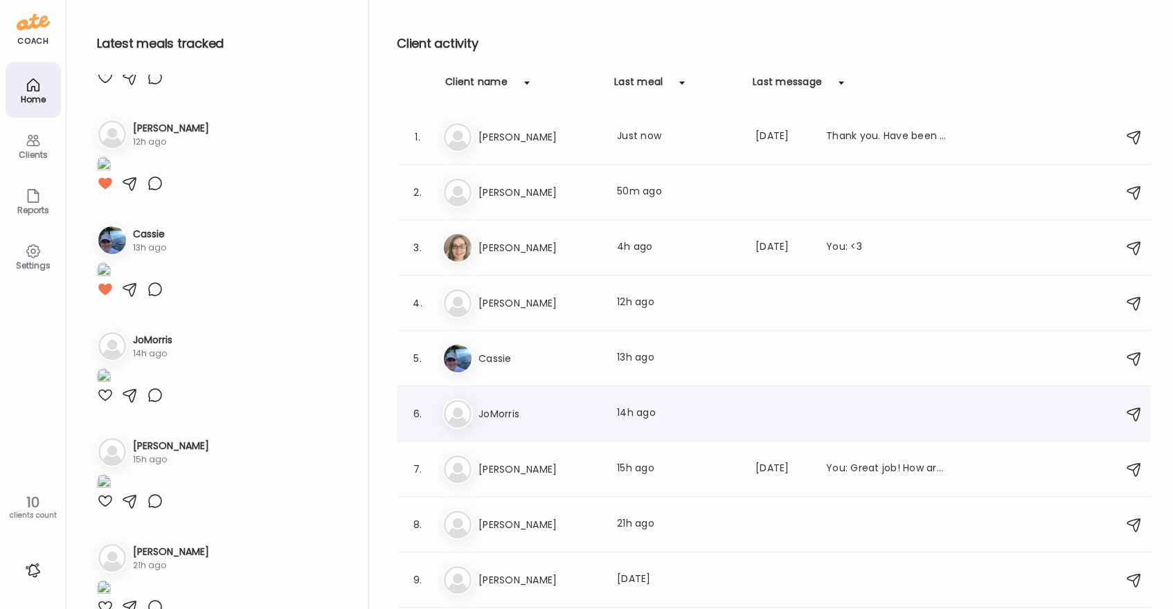
click at [556, 406] on h3 "JoMorris" at bounding box center [539, 414] width 122 height 17
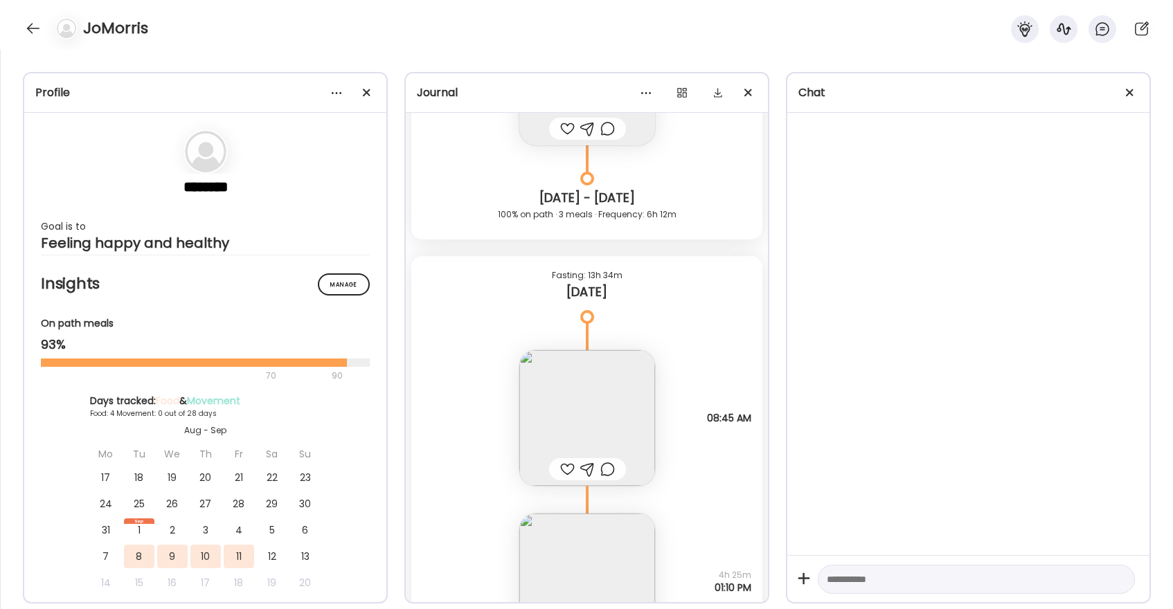
scroll to position [5394, 0]
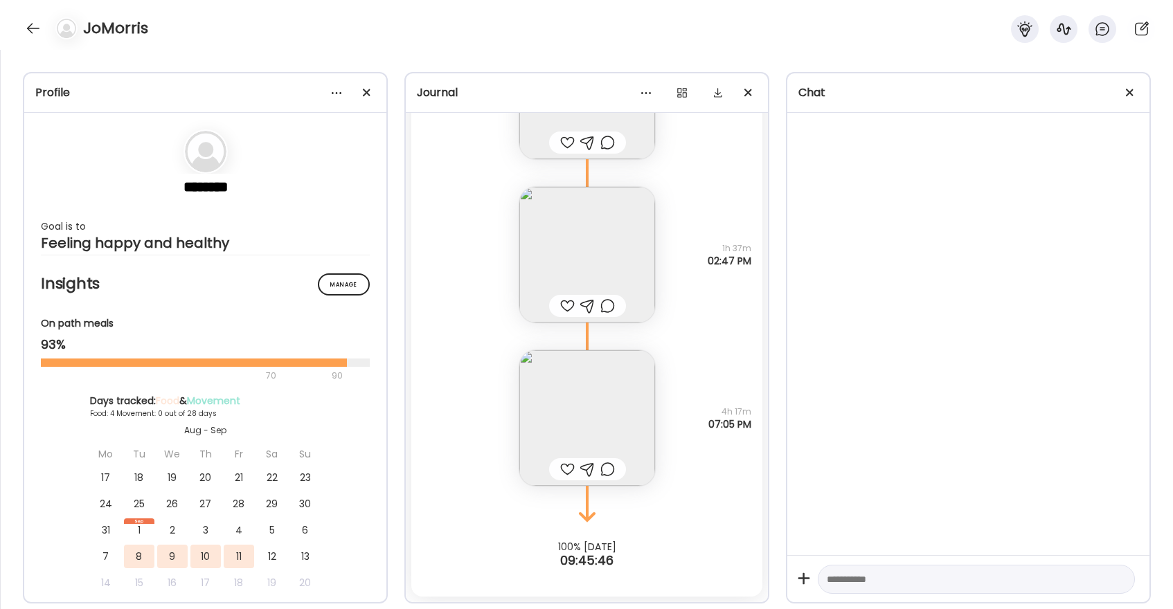
click at [561, 415] on img at bounding box center [587, 418] width 136 height 136
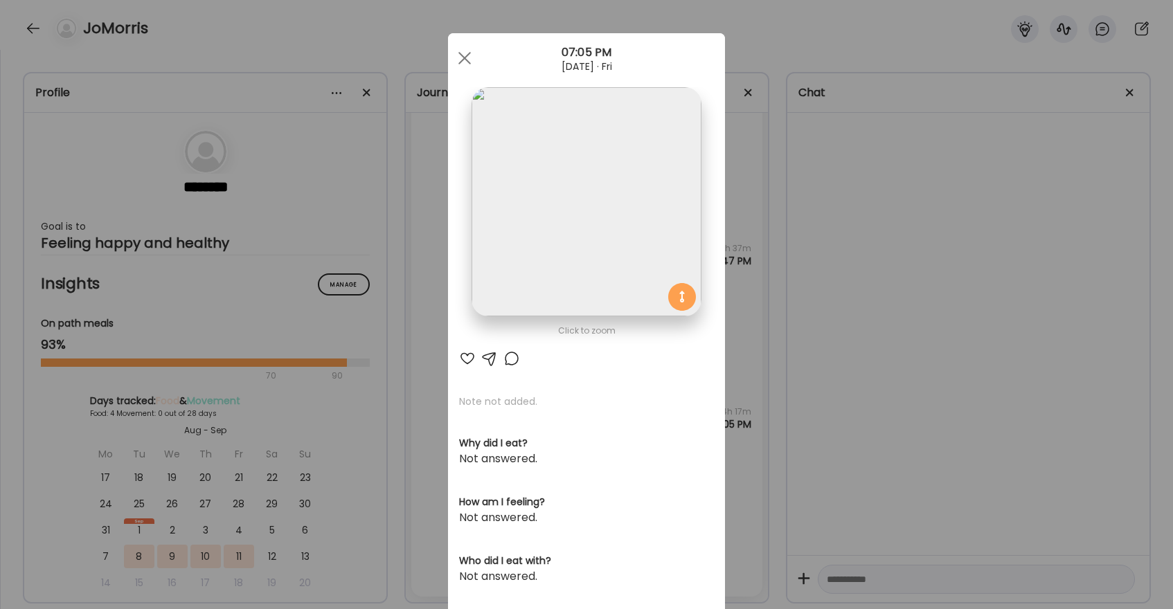
click at [467, 356] on div at bounding box center [467, 358] width 17 height 17
click at [465, 65] on div at bounding box center [465, 58] width 28 height 28
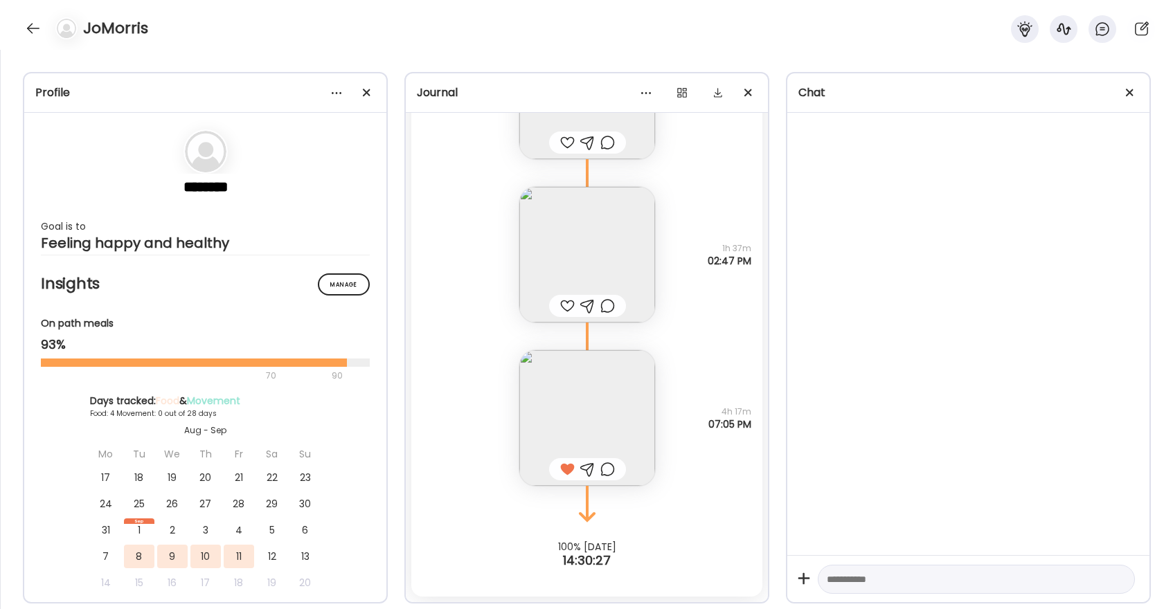
click at [564, 306] on div at bounding box center [567, 306] width 15 height 17
click at [591, 249] on img at bounding box center [587, 255] width 136 height 136
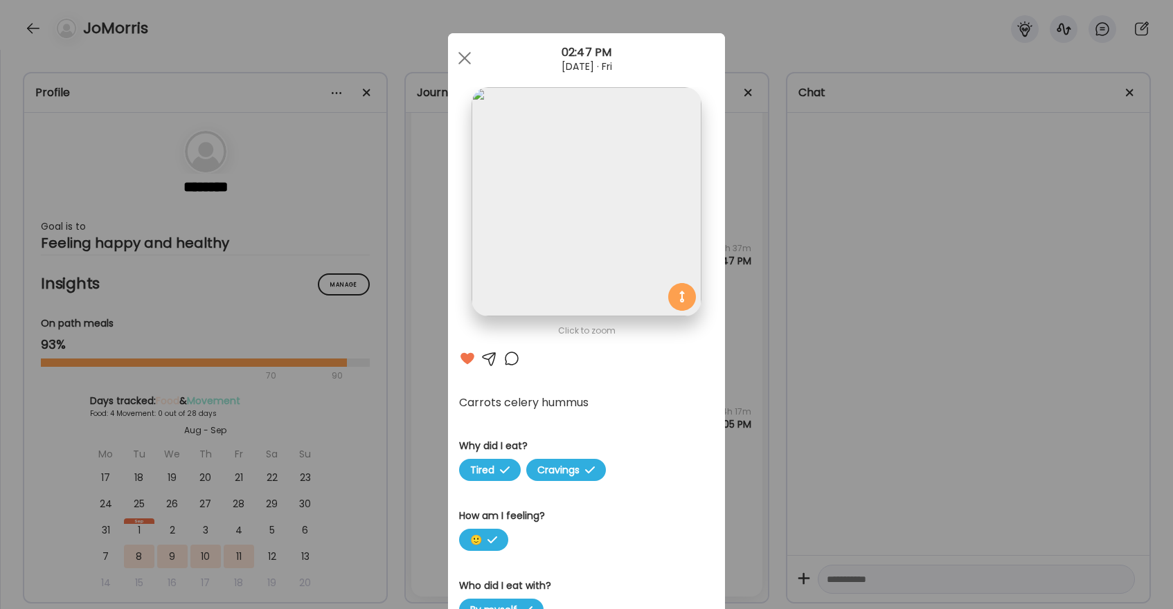
click at [514, 361] on div at bounding box center [511, 358] width 17 height 17
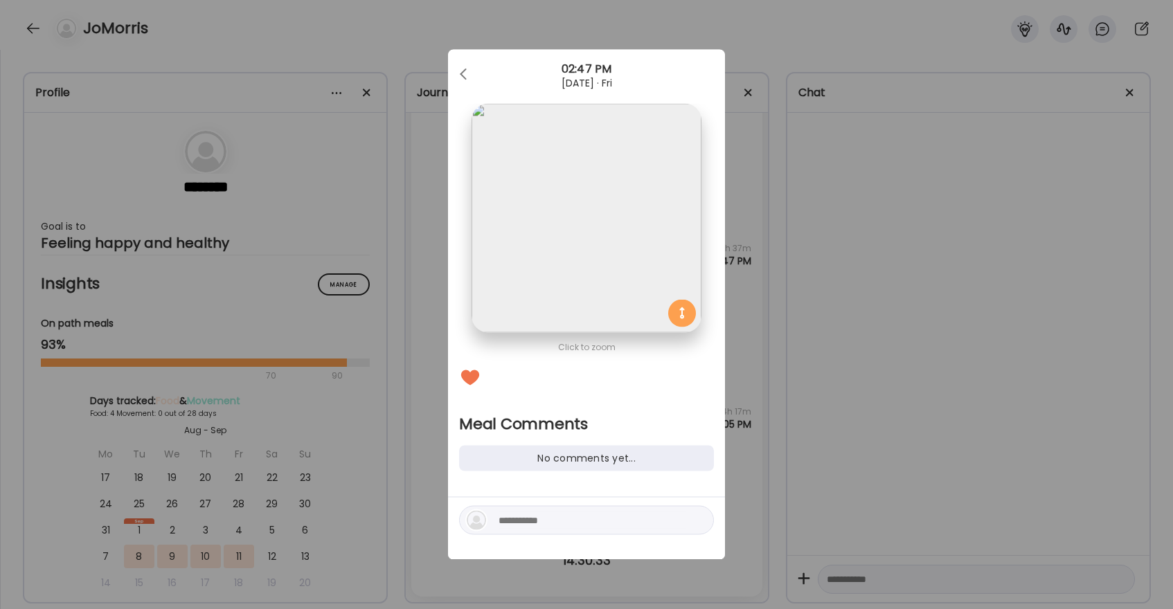
click at [556, 521] on textarea at bounding box center [592, 520] width 187 height 17
type textarea "*******"
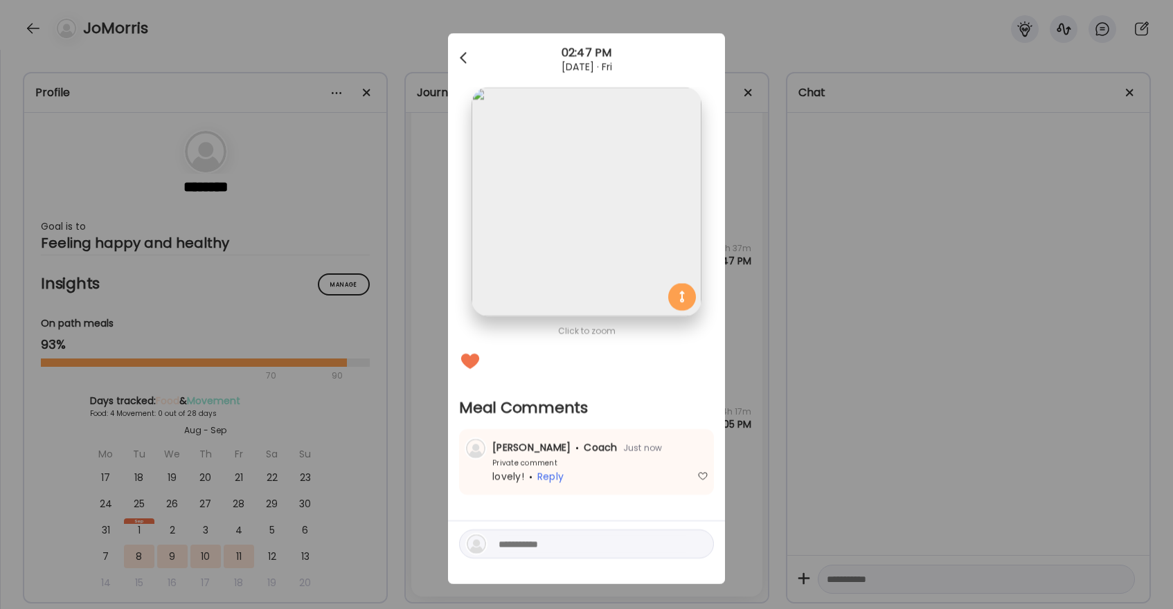
click at [465, 59] on div at bounding box center [465, 58] width 28 height 28
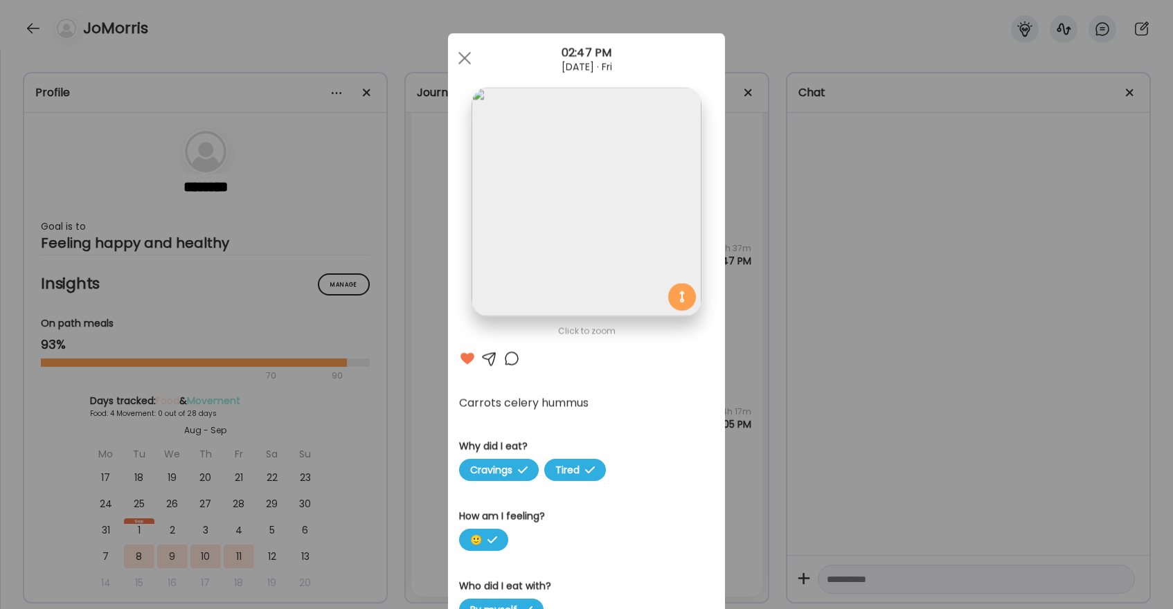
click at [465, 59] on span at bounding box center [464, 58] width 12 height 12
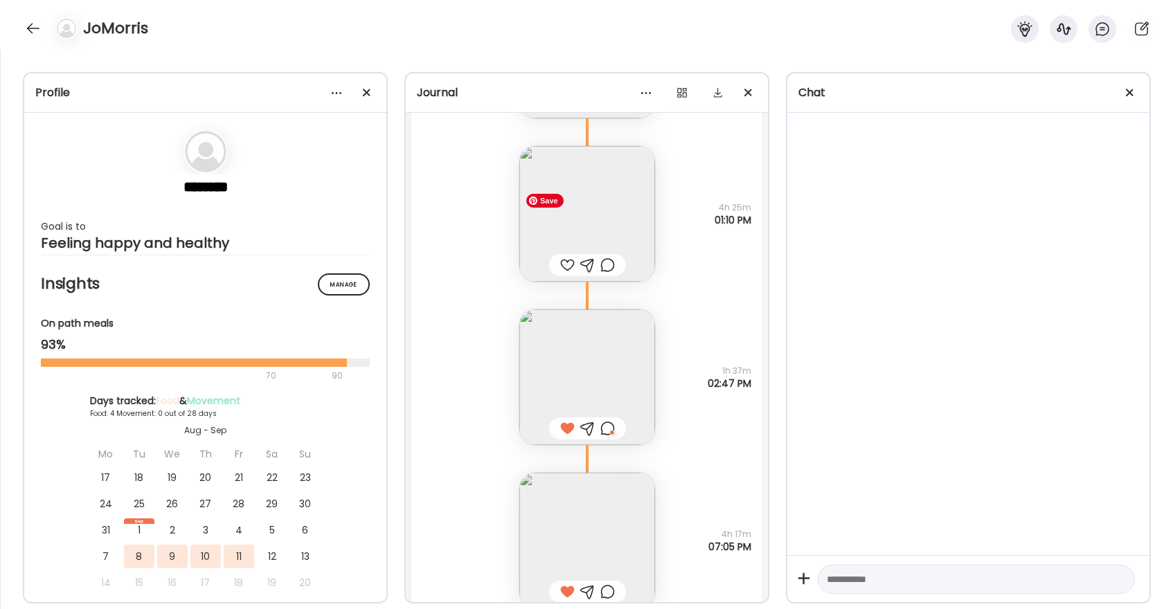
scroll to position [5268, 0]
click at [602, 229] on img at bounding box center [587, 218] width 136 height 136
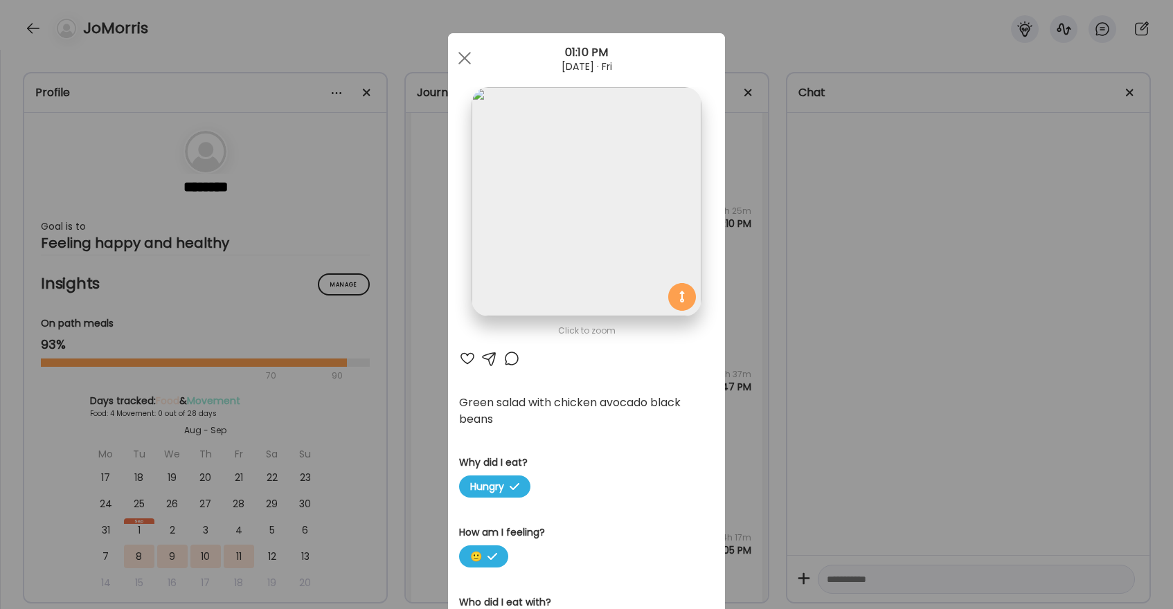
click at [470, 355] on div at bounding box center [467, 358] width 17 height 17
click at [509, 356] on div at bounding box center [511, 358] width 17 height 17
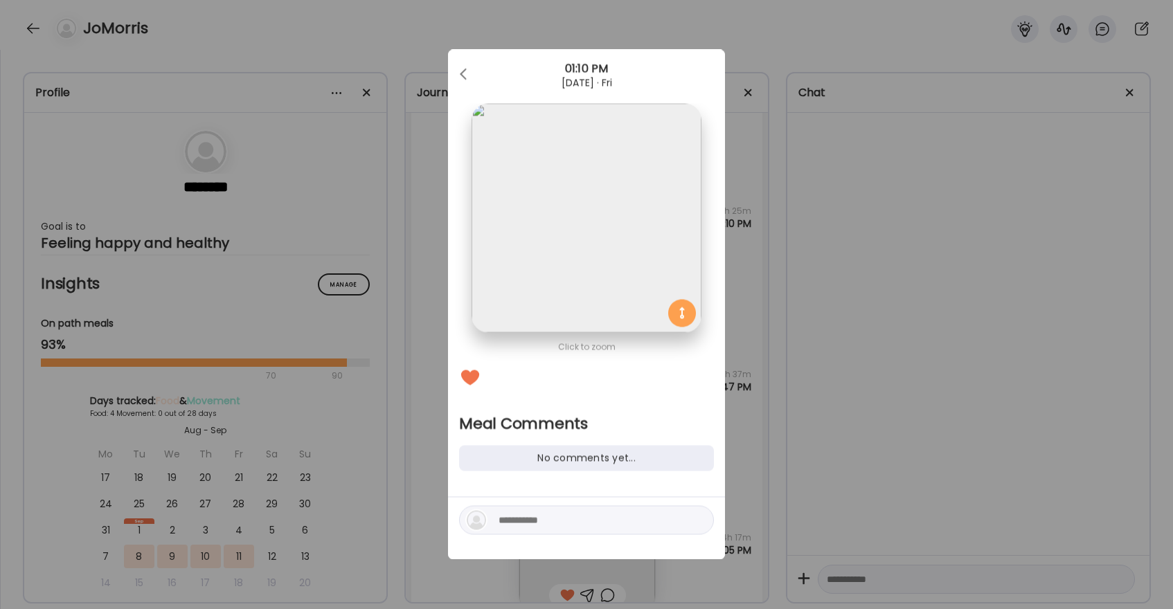
click at [555, 527] on textarea at bounding box center [592, 520] width 187 height 17
type textarea "*********"
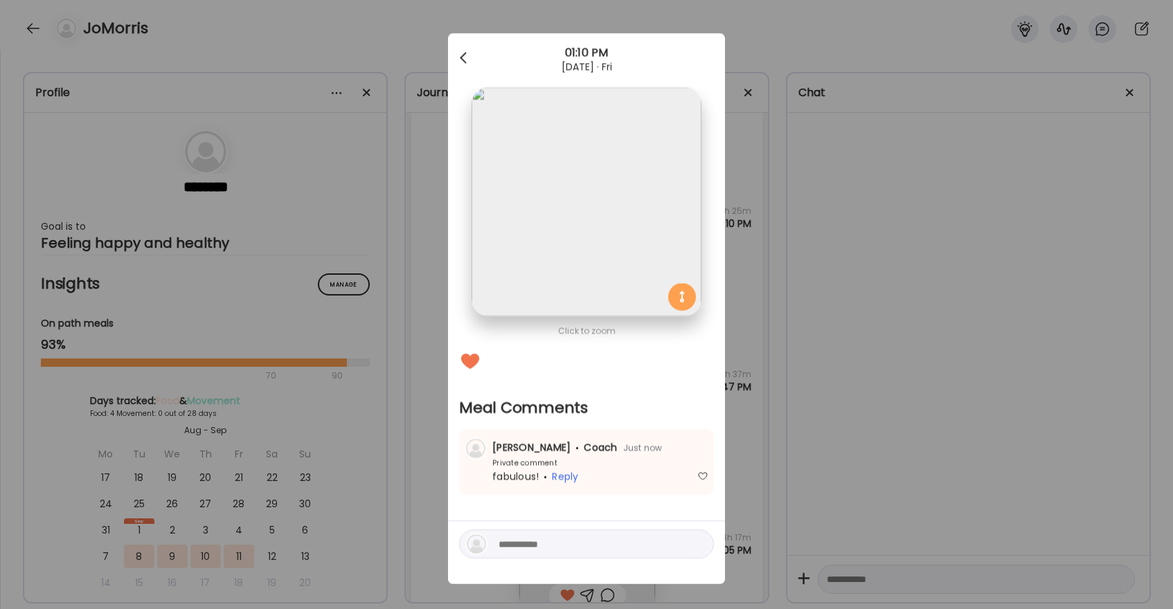
click at [471, 63] on div at bounding box center [465, 58] width 28 height 28
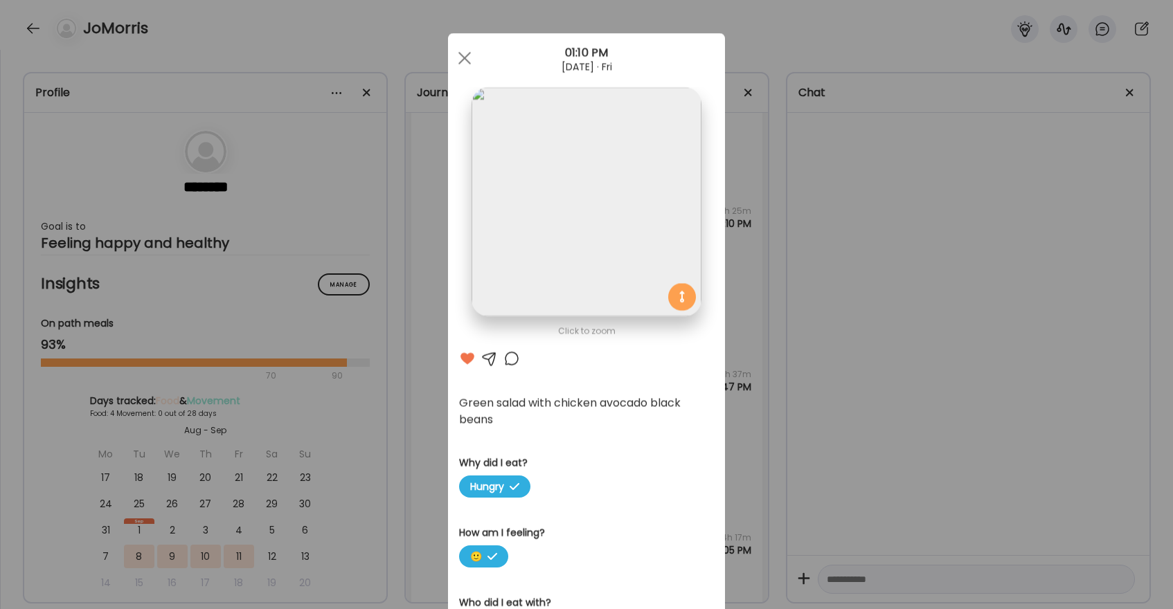
click at [471, 63] on div "Ate Coach Dashboard Wahoo! It’s official Take a moment to set up your Coach Pro…" at bounding box center [586, 489] width 277 height 912
click at [475, 50] on div at bounding box center [465, 58] width 28 height 28
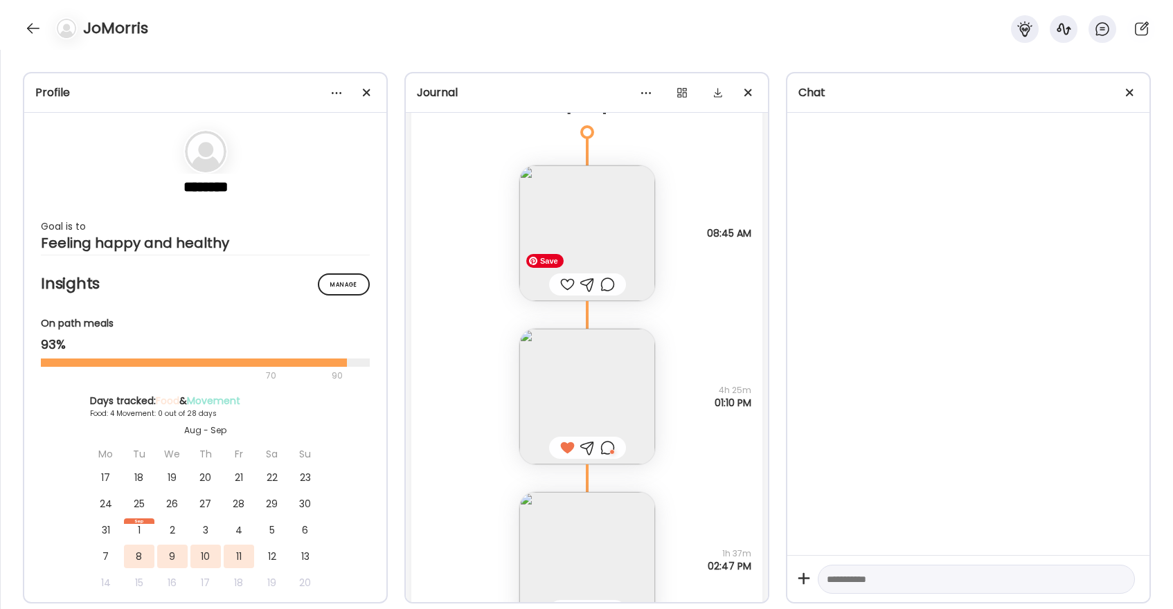
scroll to position [5086, 0]
click at [564, 286] on div at bounding box center [567, 286] width 15 height 17
click at [600, 242] on img at bounding box center [587, 236] width 136 height 136
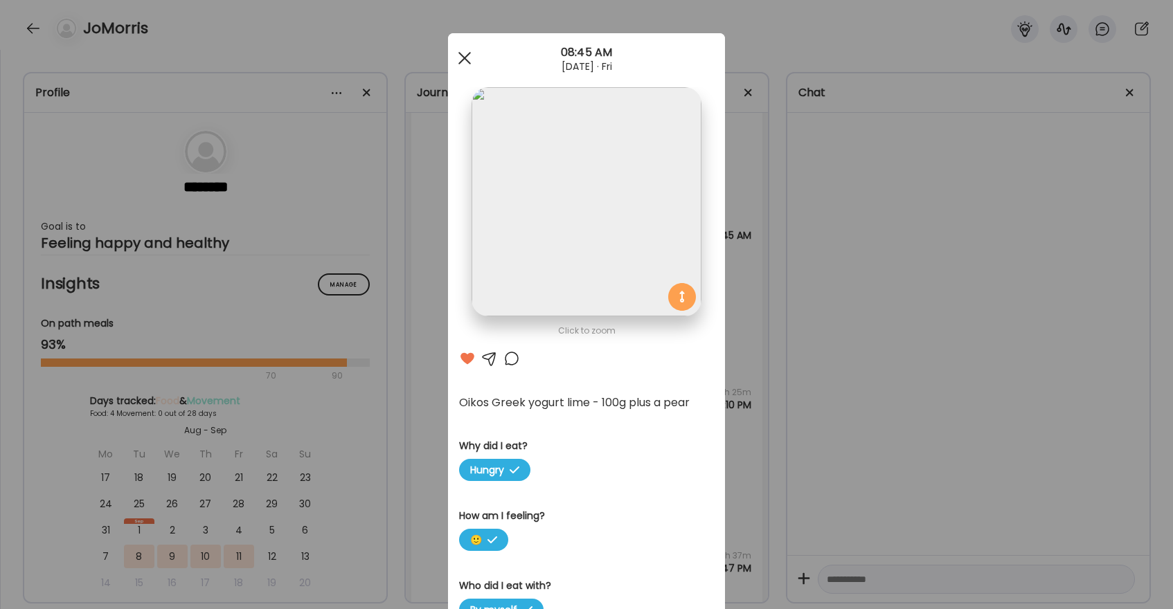
click at [469, 57] on div at bounding box center [465, 58] width 28 height 28
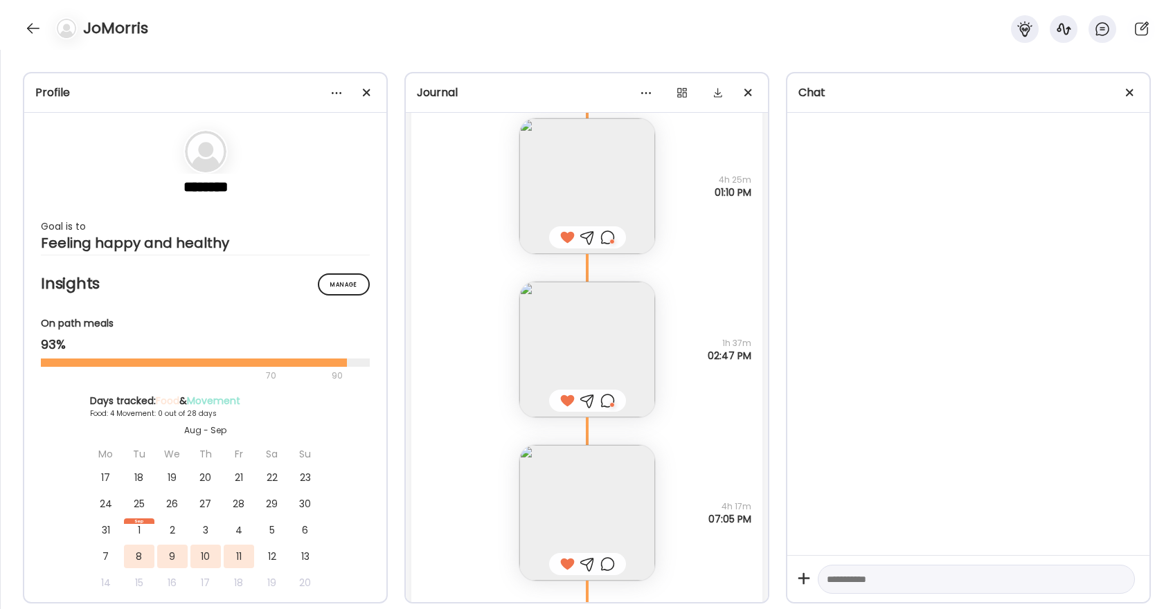
scroll to position [5286, 0]
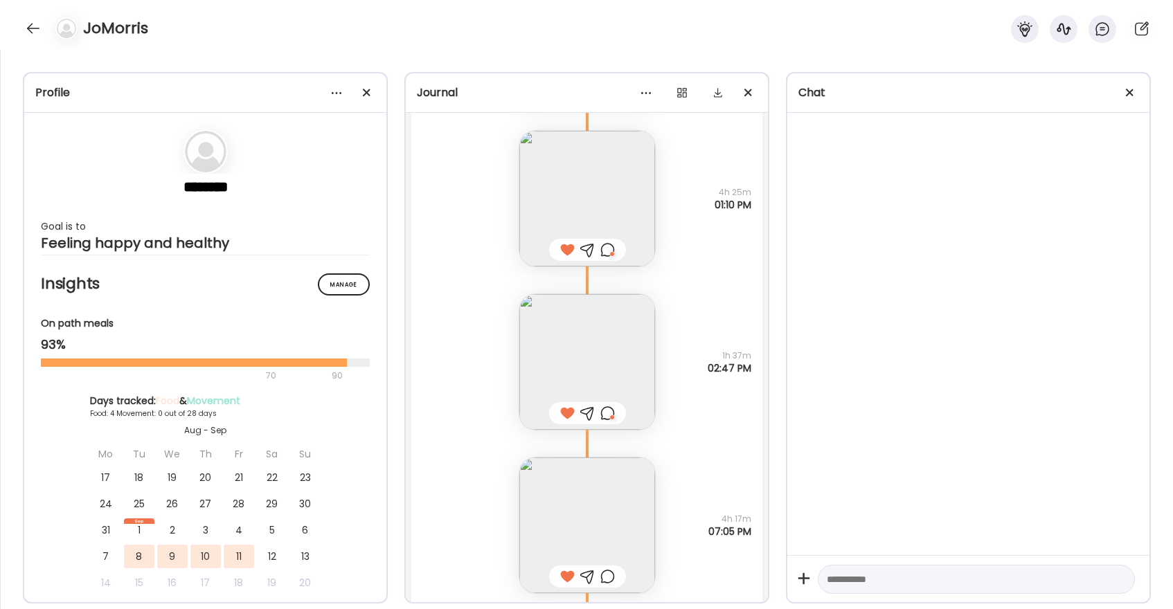
click at [859, 584] on textarea at bounding box center [964, 579] width 274 height 17
type textarea "**********"
click at [42, 30] on div at bounding box center [33, 28] width 22 height 22
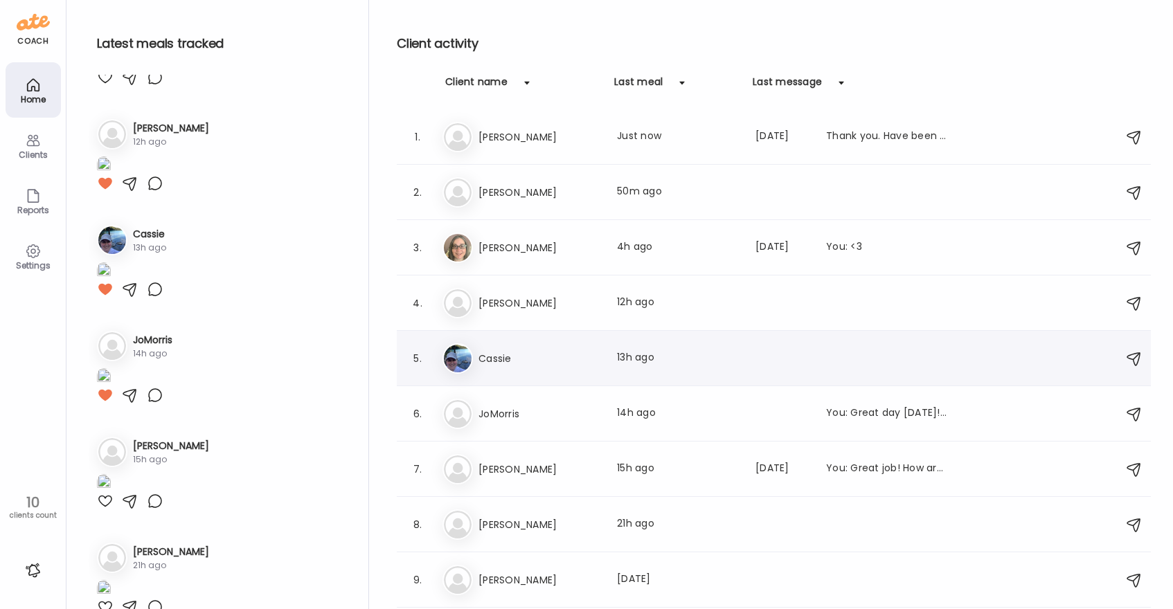
scroll to position [47, 0]
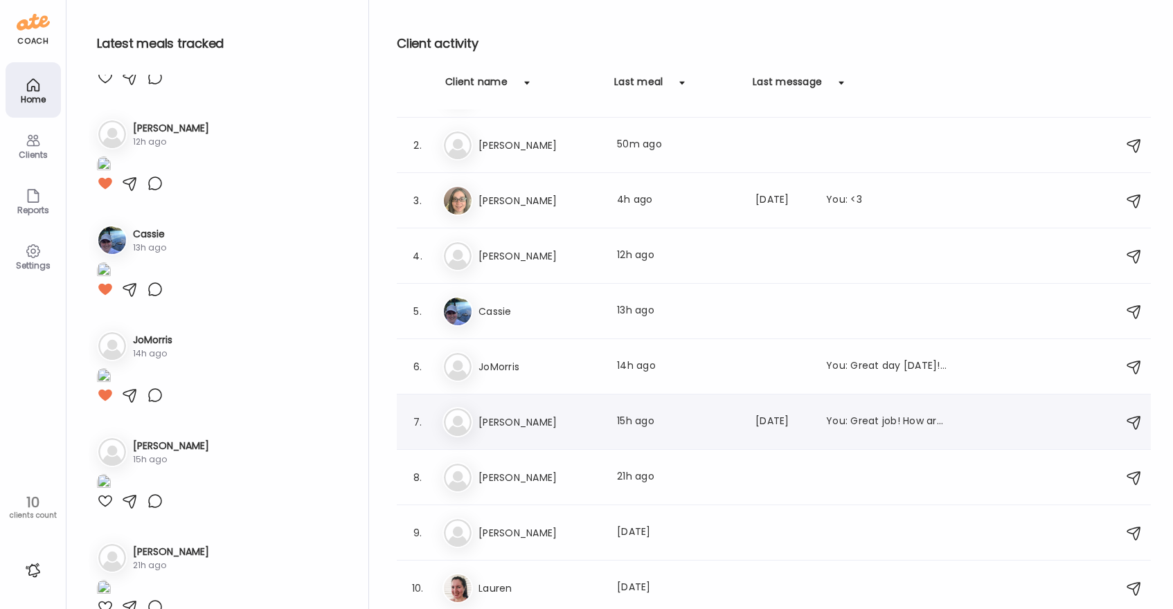
click at [548, 418] on h3 "Judy" at bounding box center [539, 422] width 122 height 17
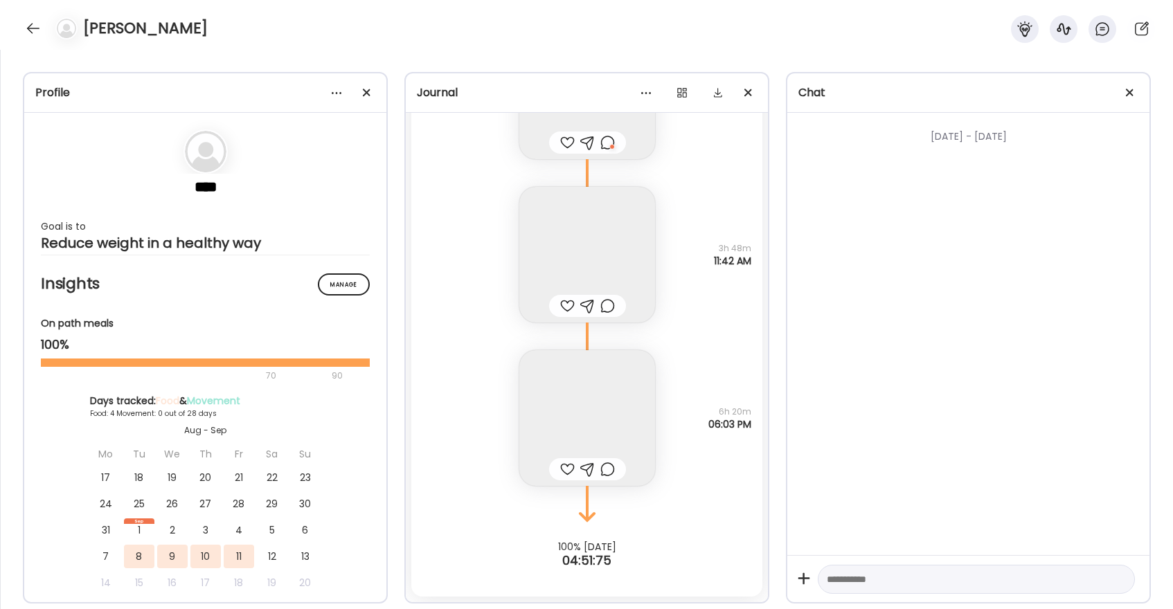
scroll to position [3200, 0]
click at [567, 469] on div at bounding box center [567, 469] width 15 height 17
click at [607, 469] on div at bounding box center [607, 469] width 15 height 17
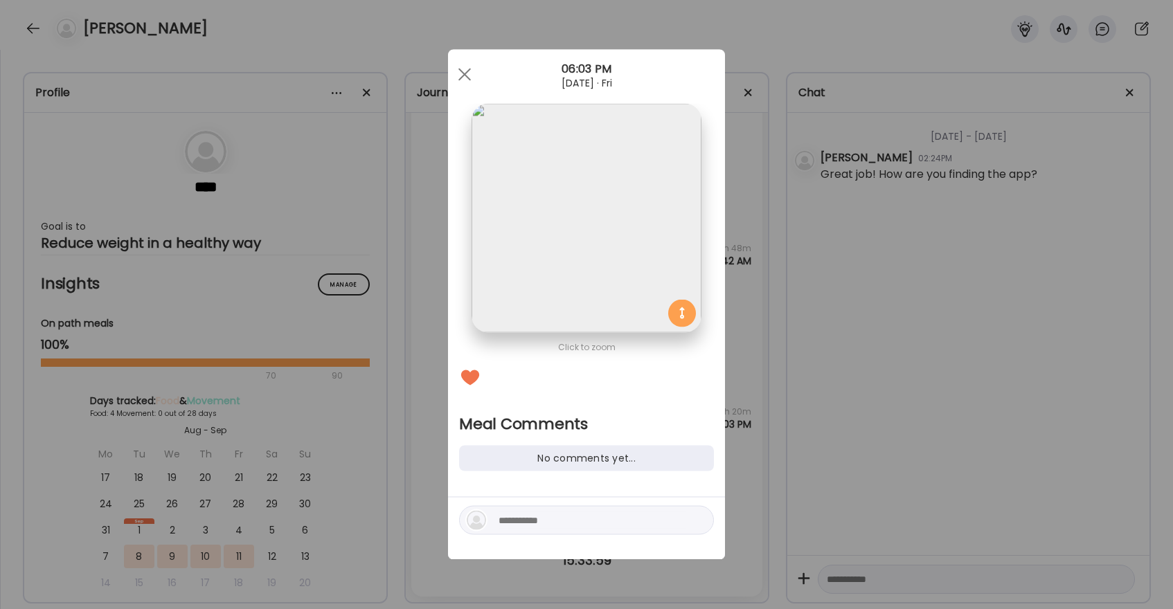
click at [577, 519] on textarea at bounding box center [592, 520] width 187 height 17
type textarea "**********"
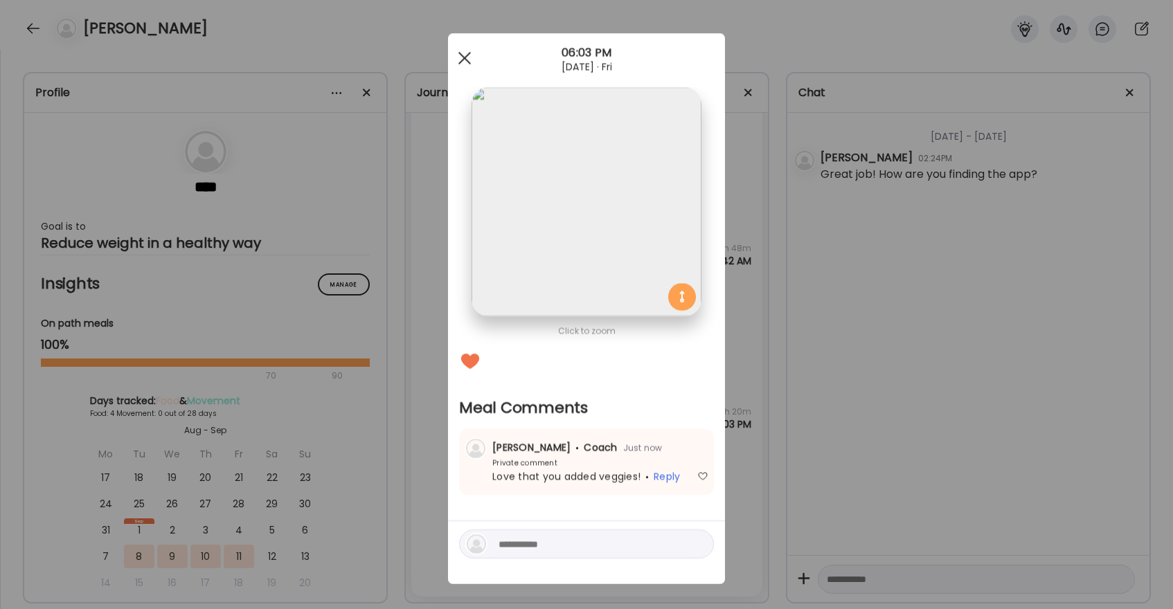
click at [463, 53] on div at bounding box center [465, 58] width 28 height 28
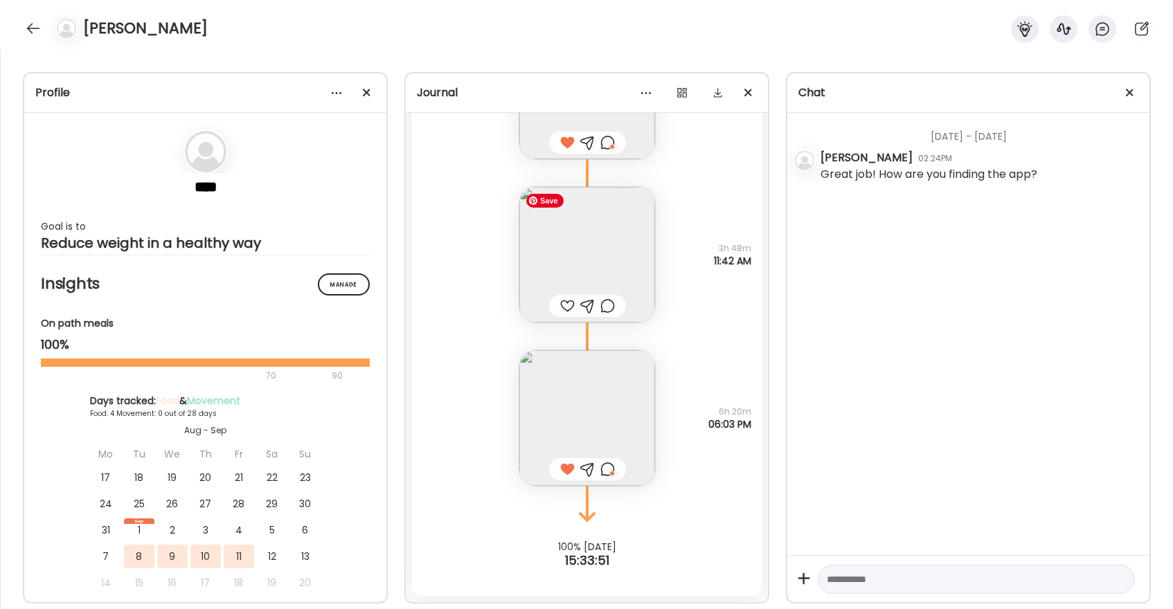
click at [592, 251] on img at bounding box center [587, 255] width 136 height 136
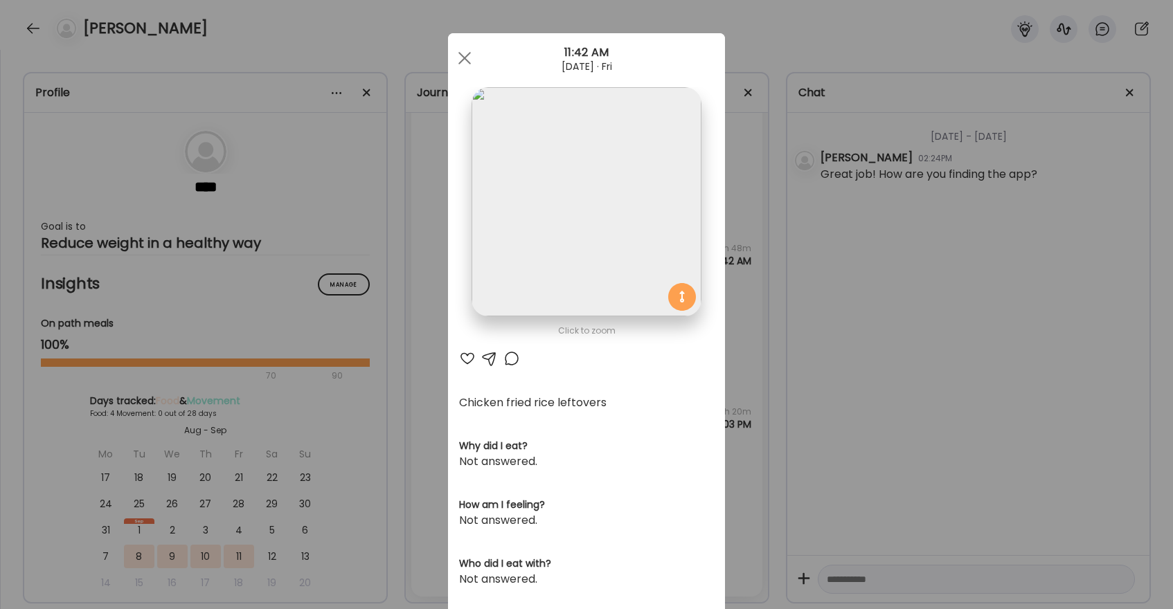
click at [464, 359] on div at bounding box center [467, 358] width 17 height 17
click at [464, 57] on span at bounding box center [464, 58] width 12 height 12
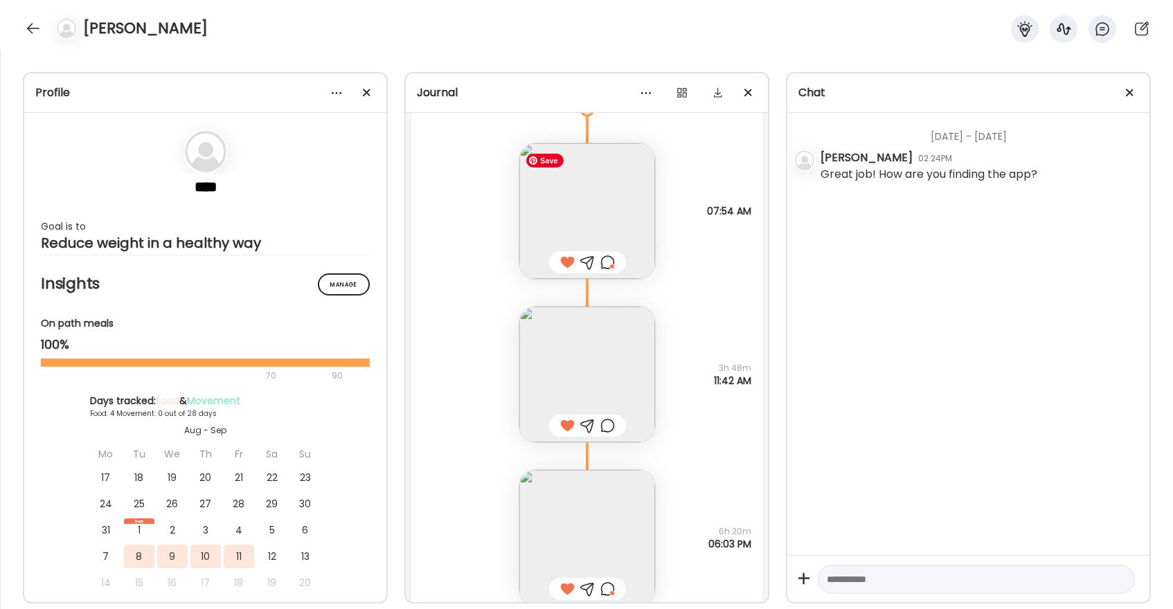
scroll to position [3077, 0]
click at [611, 262] on div at bounding box center [607, 265] width 15 height 17
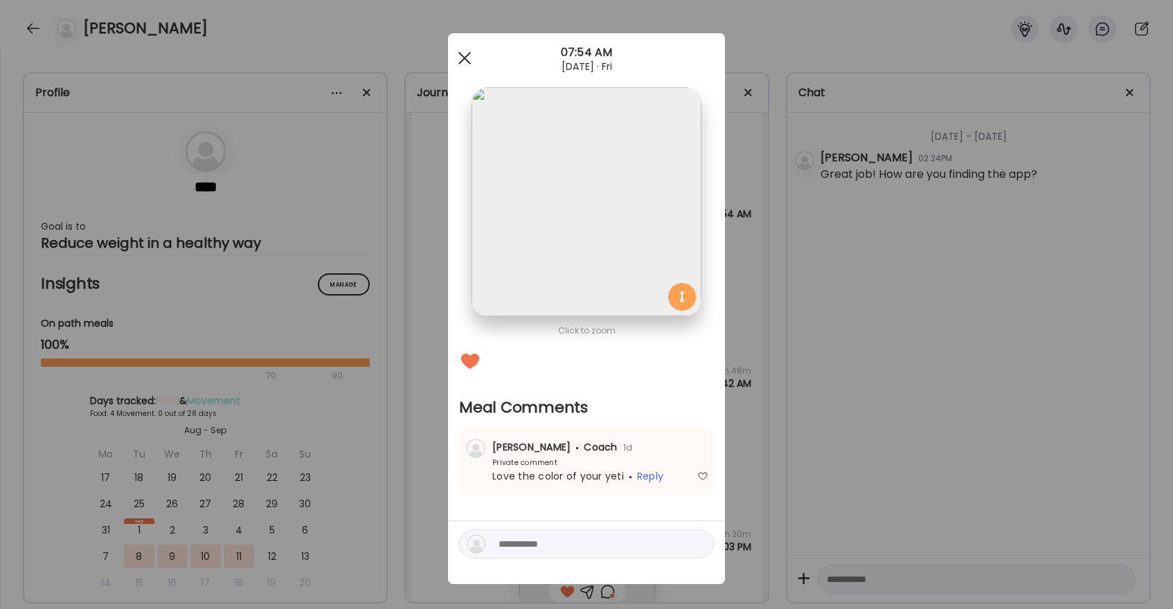
click at [465, 61] on div at bounding box center [465, 58] width 28 height 28
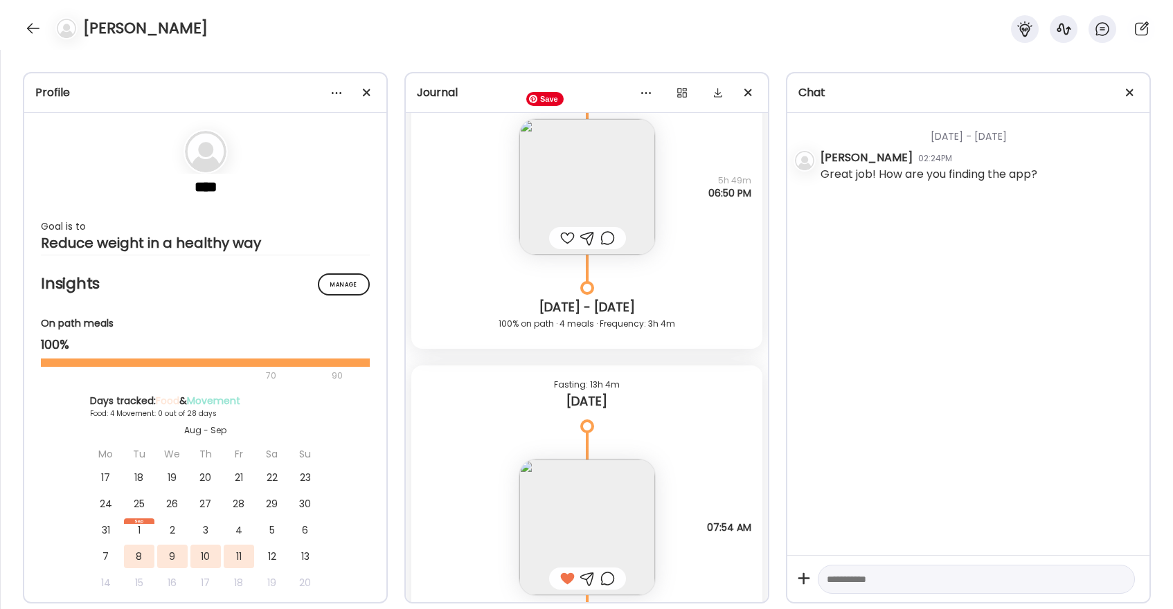
scroll to position [2755, 0]
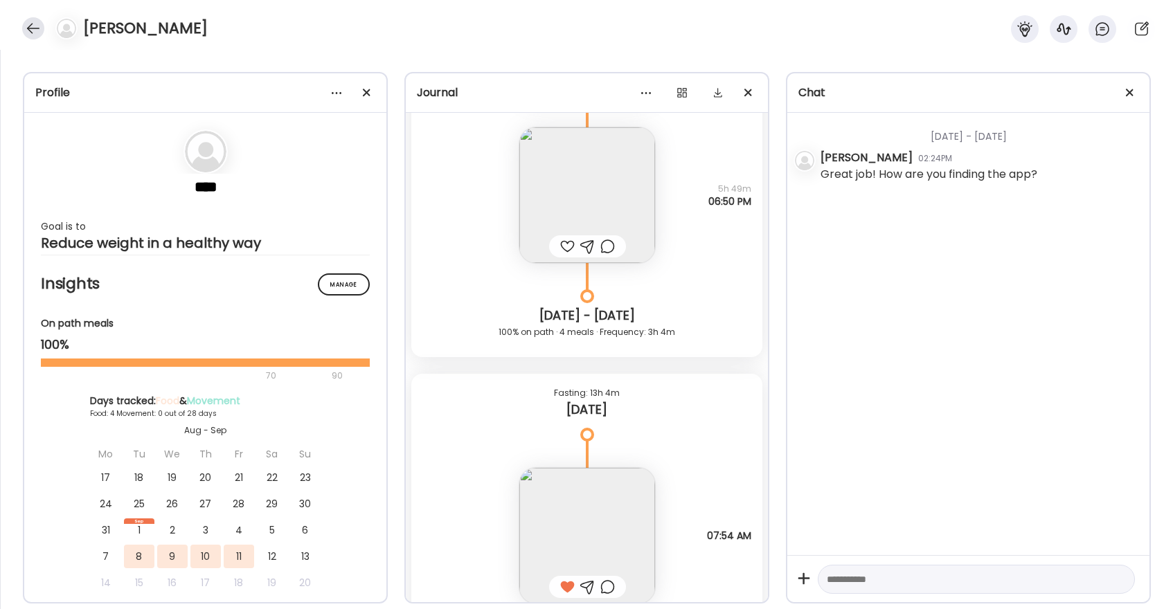
click at [39, 23] on div at bounding box center [33, 28] width 22 height 22
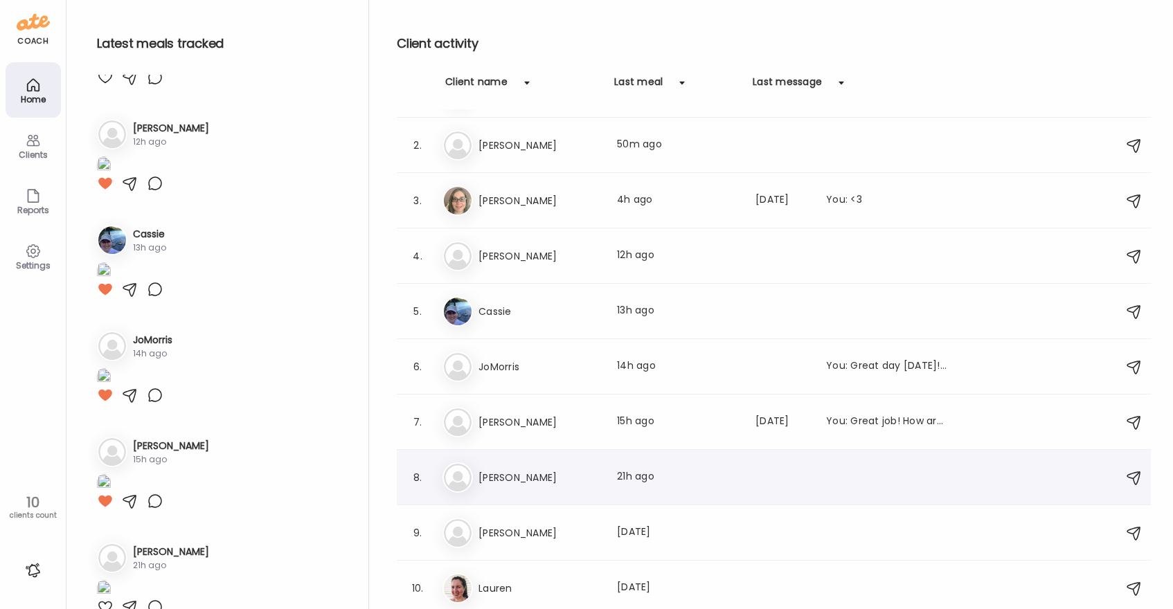
click at [537, 480] on h3 "Patricia" at bounding box center [539, 477] width 122 height 17
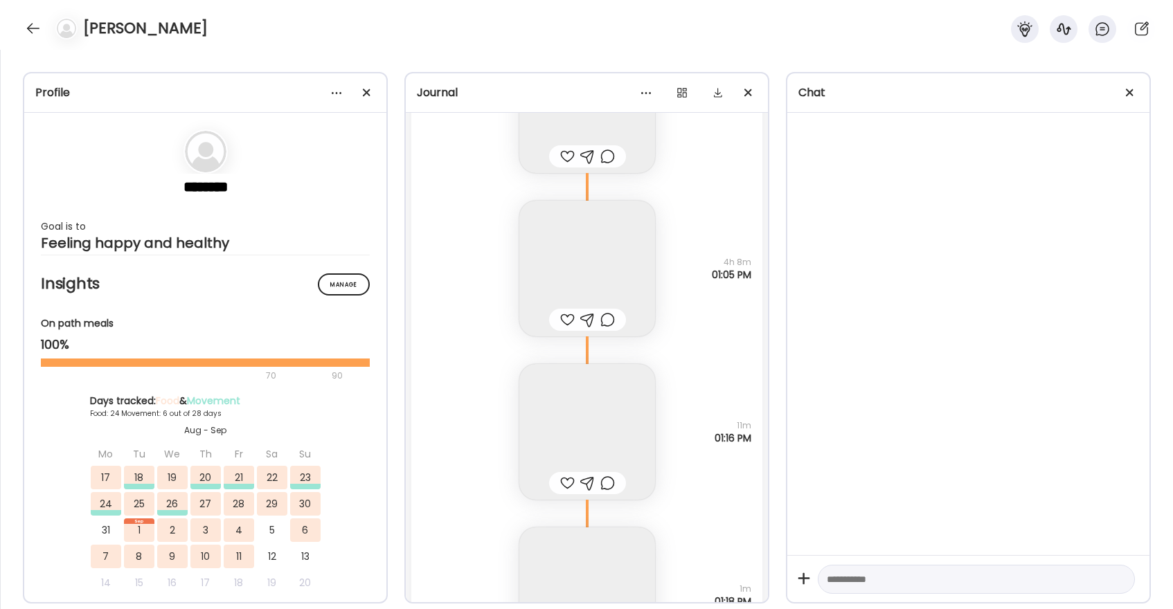
scroll to position [38014, 0]
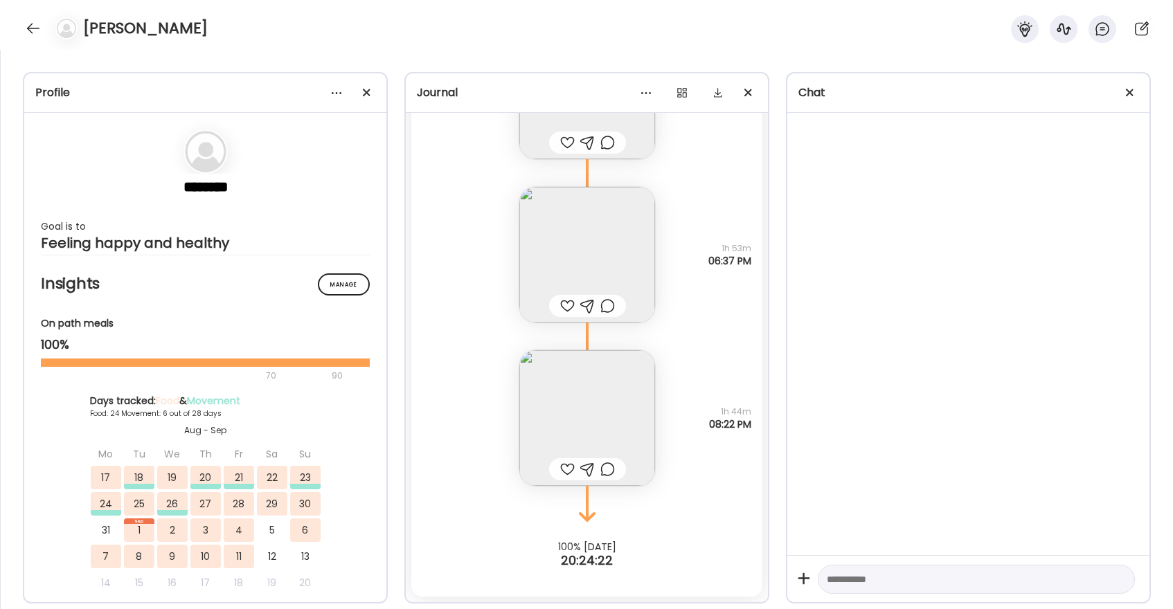
click at [569, 418] on img at bounding box center [587, 418] width 136 height 136
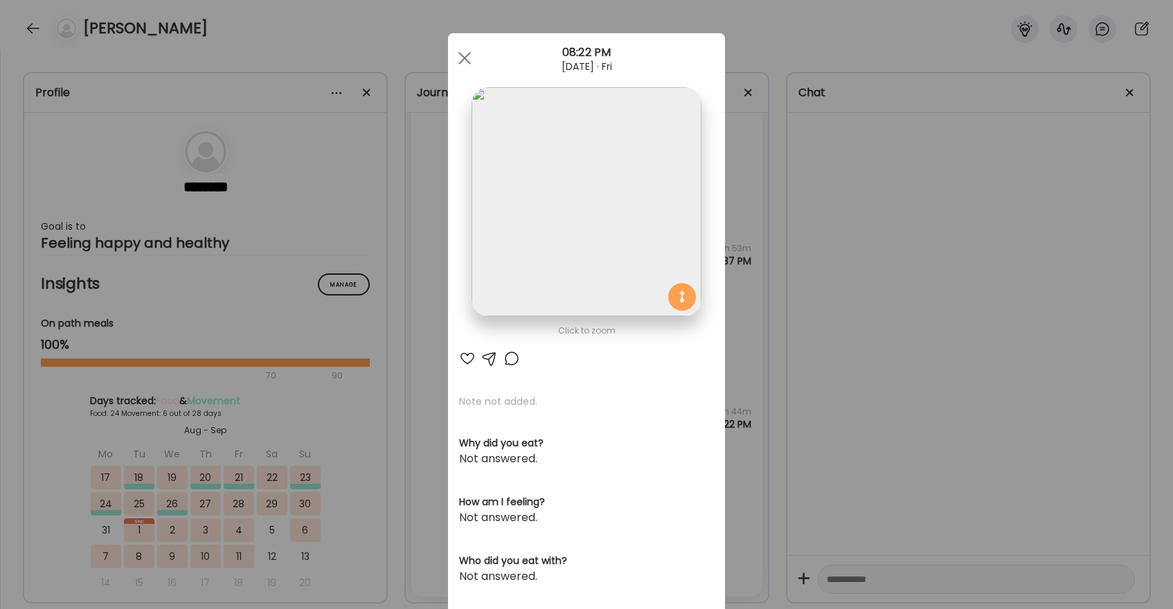
click at [468, 357] on div at bounding box center [467, 358] width 17 height 17
click at [472, 55] on div at bounding box center [465, 58] width 28 height 28
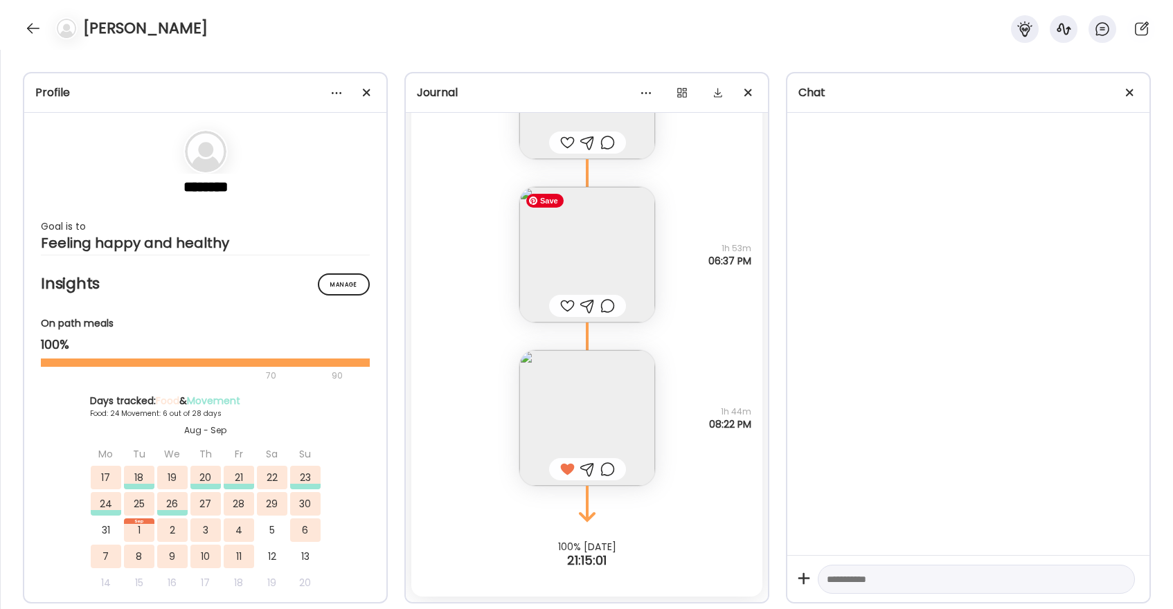
click at [584, 255] on img at bounding box center [587, 255] width 136 height 136
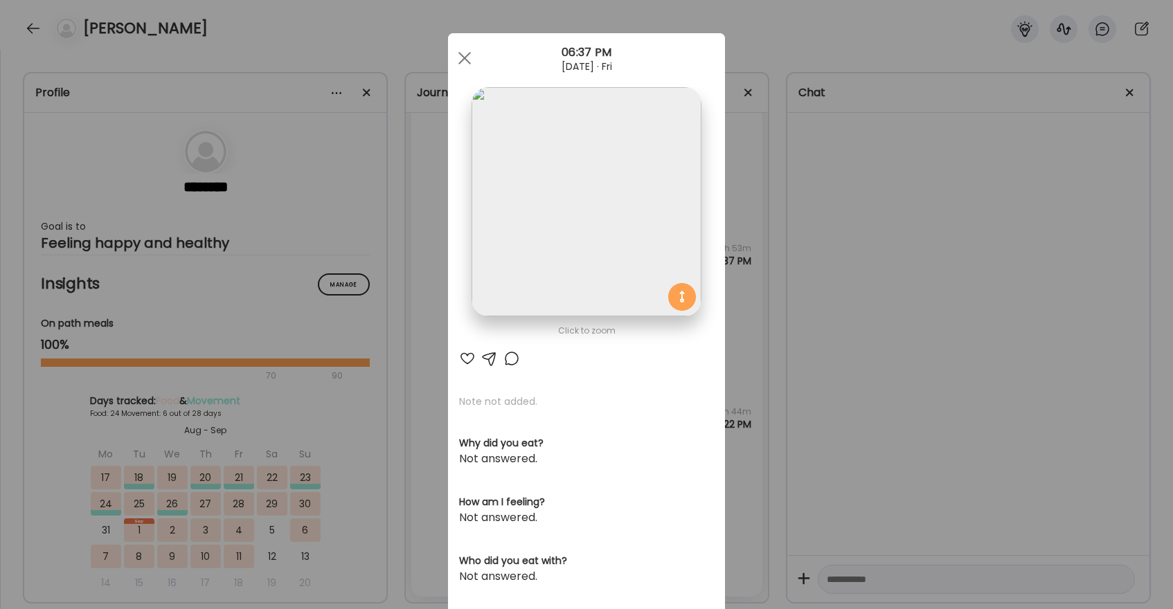
click at [471, 359] on div at bounding box center [467, 358] width 17 height 17
click at [470, 62] on div at bounding box center [465, 58] width 28 height 28
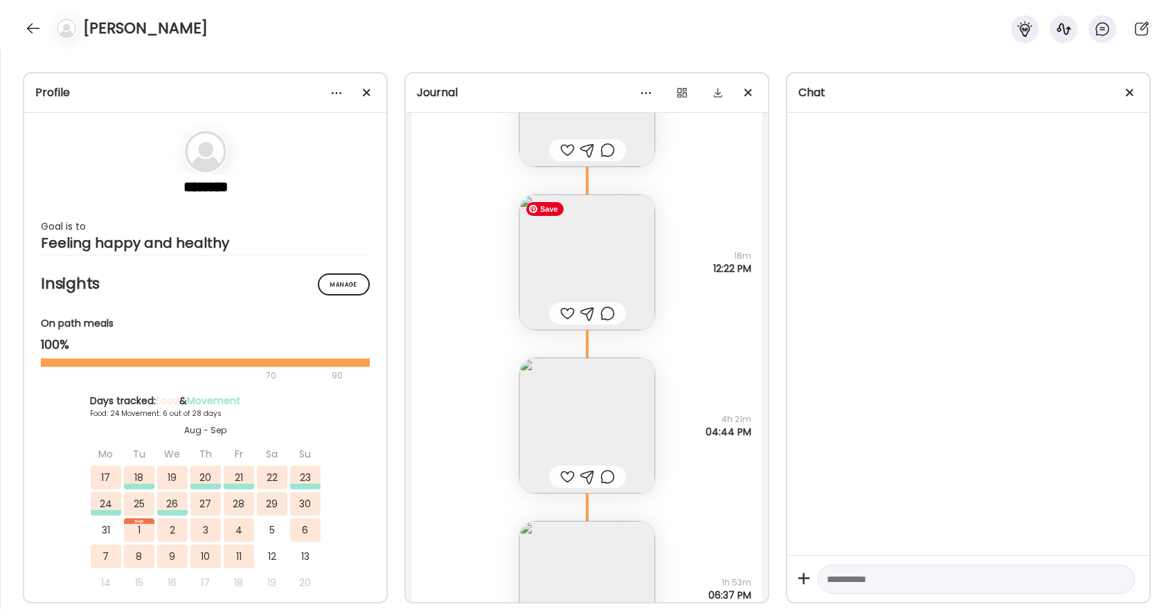
scroll to position [37678, 0]
click at [566, 316] on div at bounding box center [567, 315] width 15 height 17
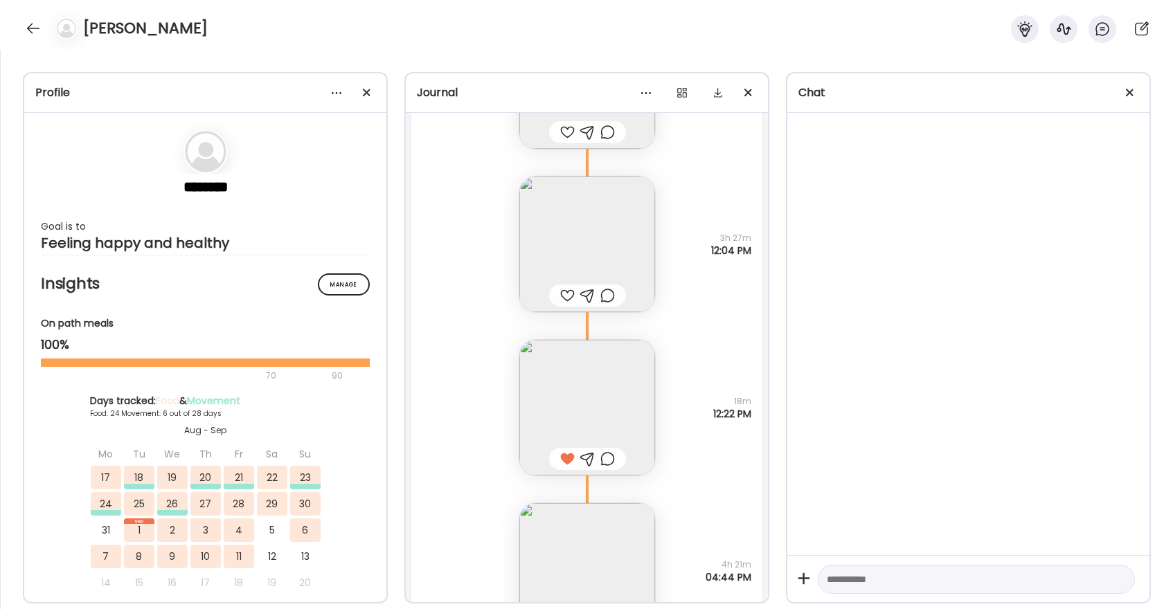
scroll to position [37533, 0]
click at [602, 217] on img at bounding box center [587, 246] width 136 height 136
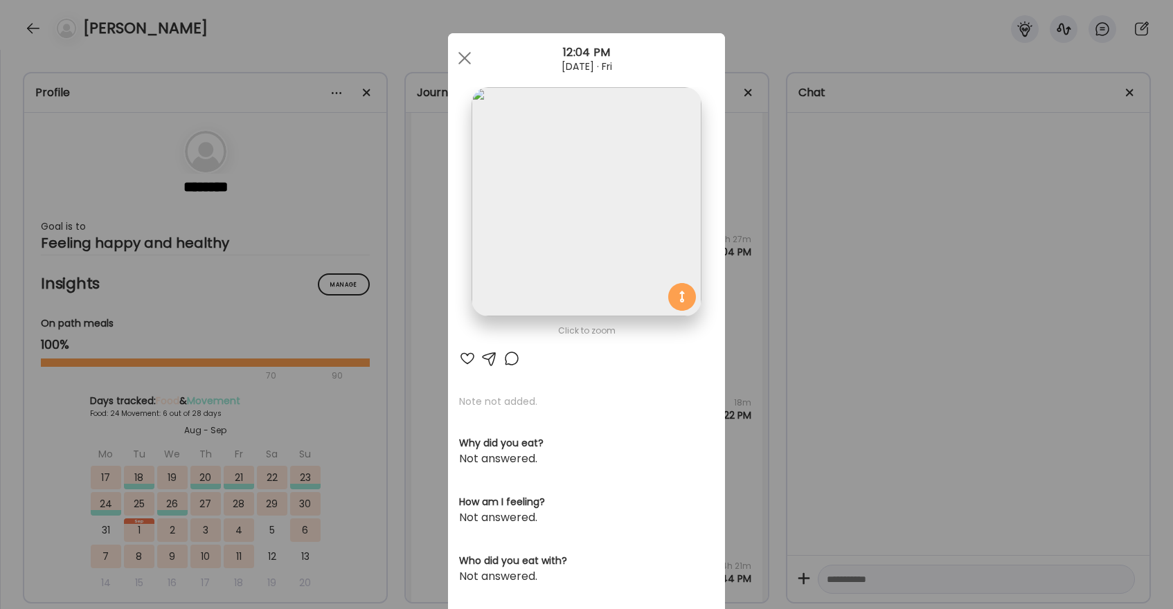
click at [463, 364] on div at bounding box center [467, 358] width 17 height 17
click at [467, 55] on span at bounding box center [464, 58] width 12 height 12
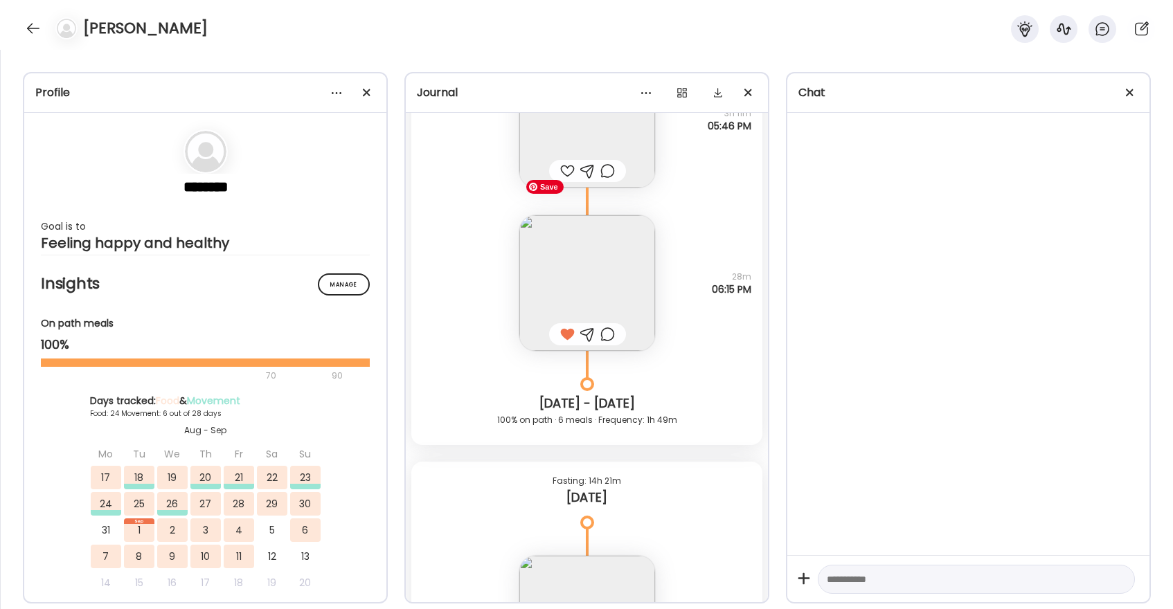
scroll to position [36987, 0]
click at [33, 21] on div at bounding box center [33, 28] width 22 height 22
